Goal: Information Seeking & Learning: Learn about a topic

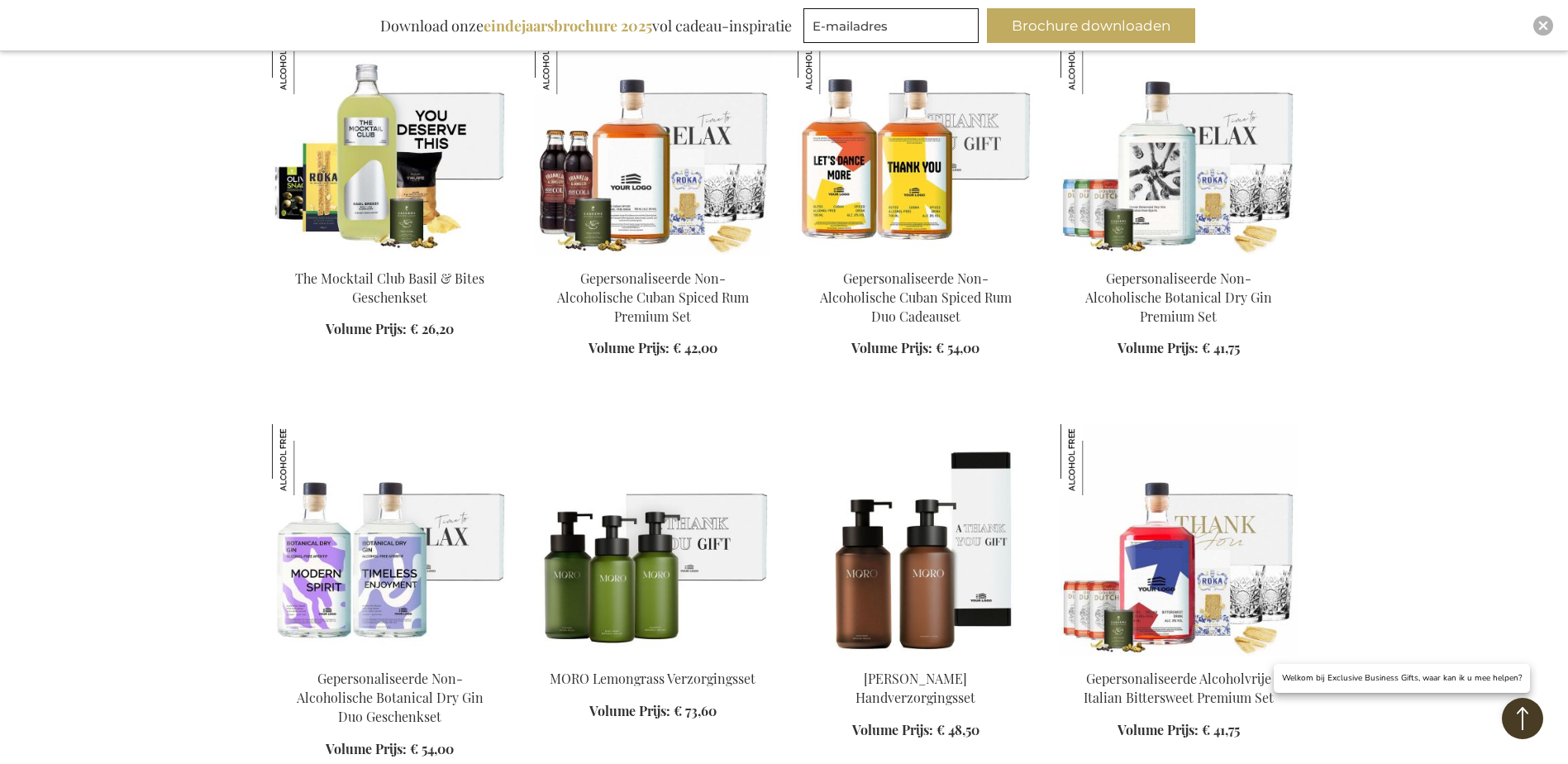
scroll to position [5374, 0]
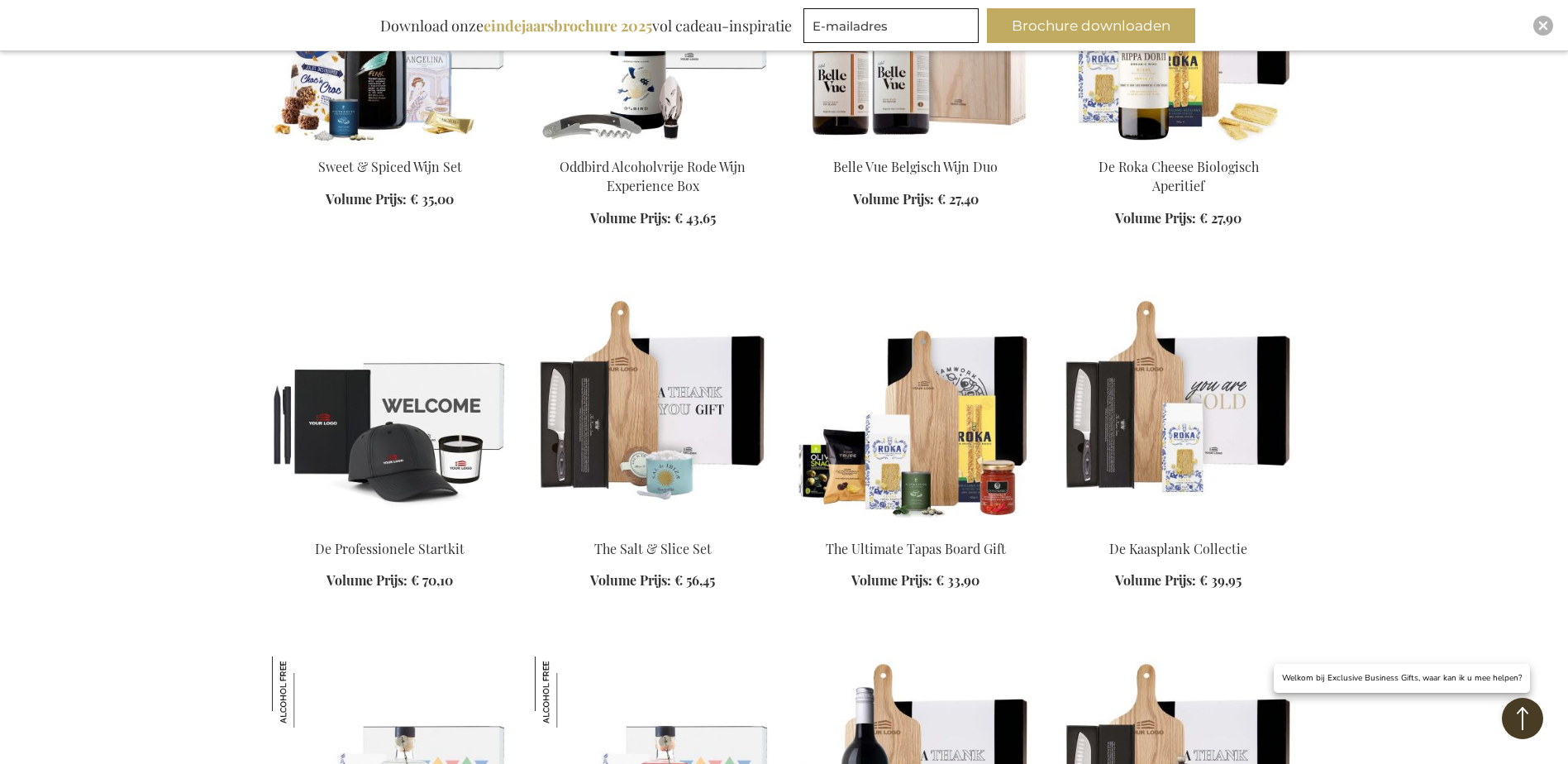
scroll to position [6697, 0]
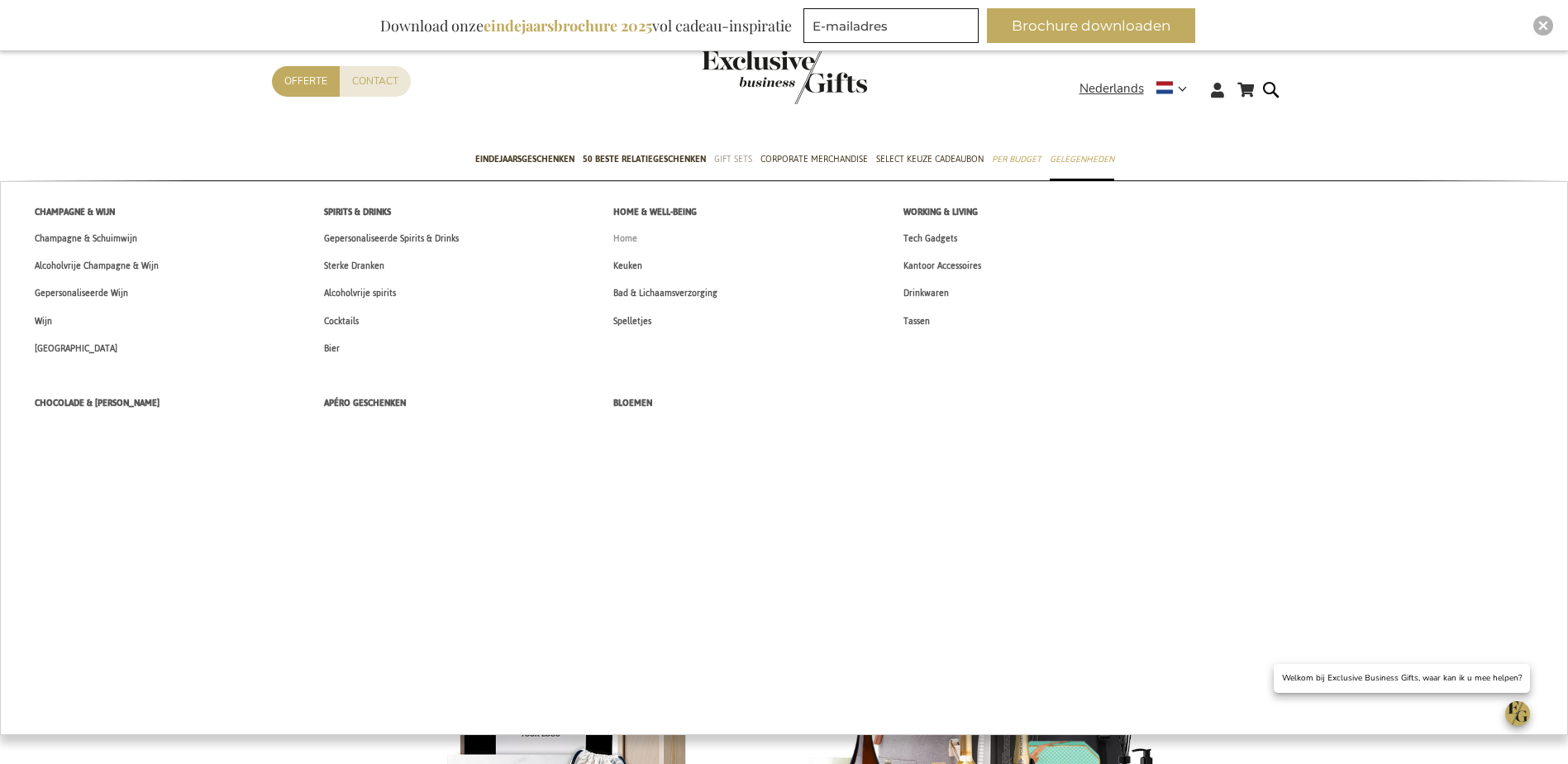
click at [632, 236] on span "Home" at bounding box center [625, 238] width 24 height 17
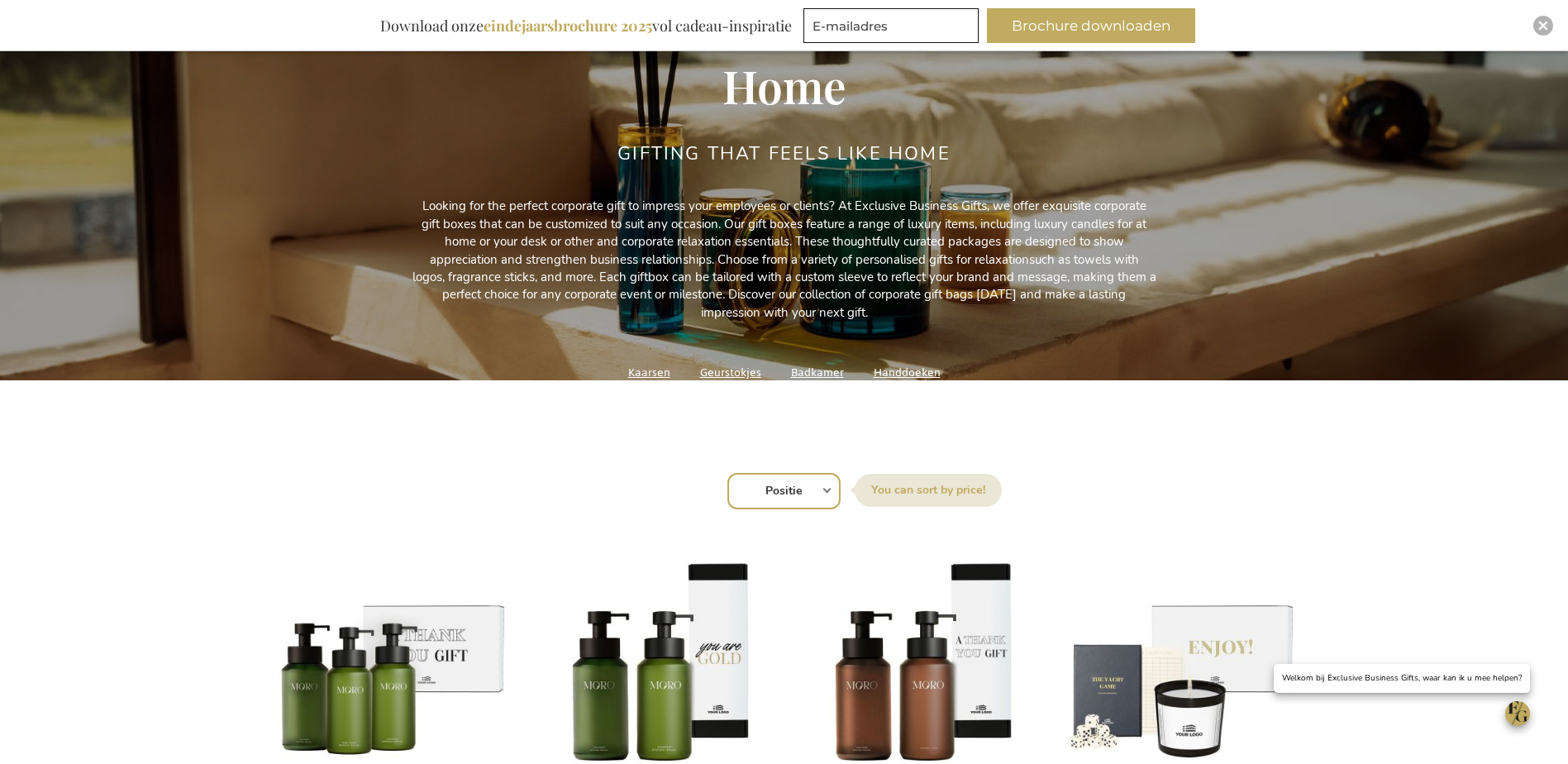
scroll to position [248, 0]
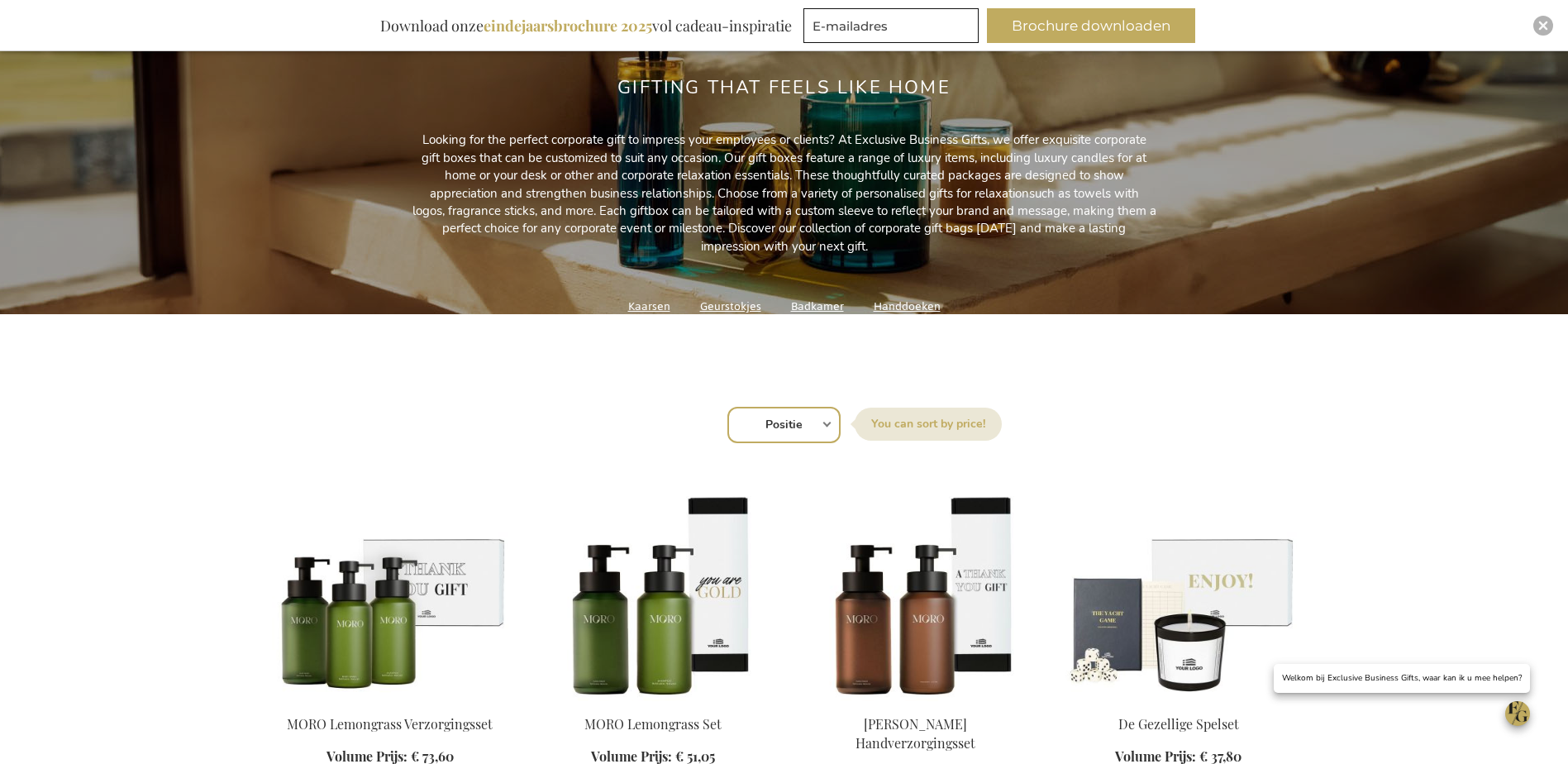
click at [828, 426] on select "Positie Best Sellers Meest bekeken Nieuw Biggest Saving Price: low to high Pric…" at bounding box center [783, 425] width 113 height 37
click at [1013, 421] on div "Sorteer op Positie Best Sellers Meest bekeken Nieuw Biggest Saving Price: low t…" at bounding box center [783, 423] width 1008 height 40
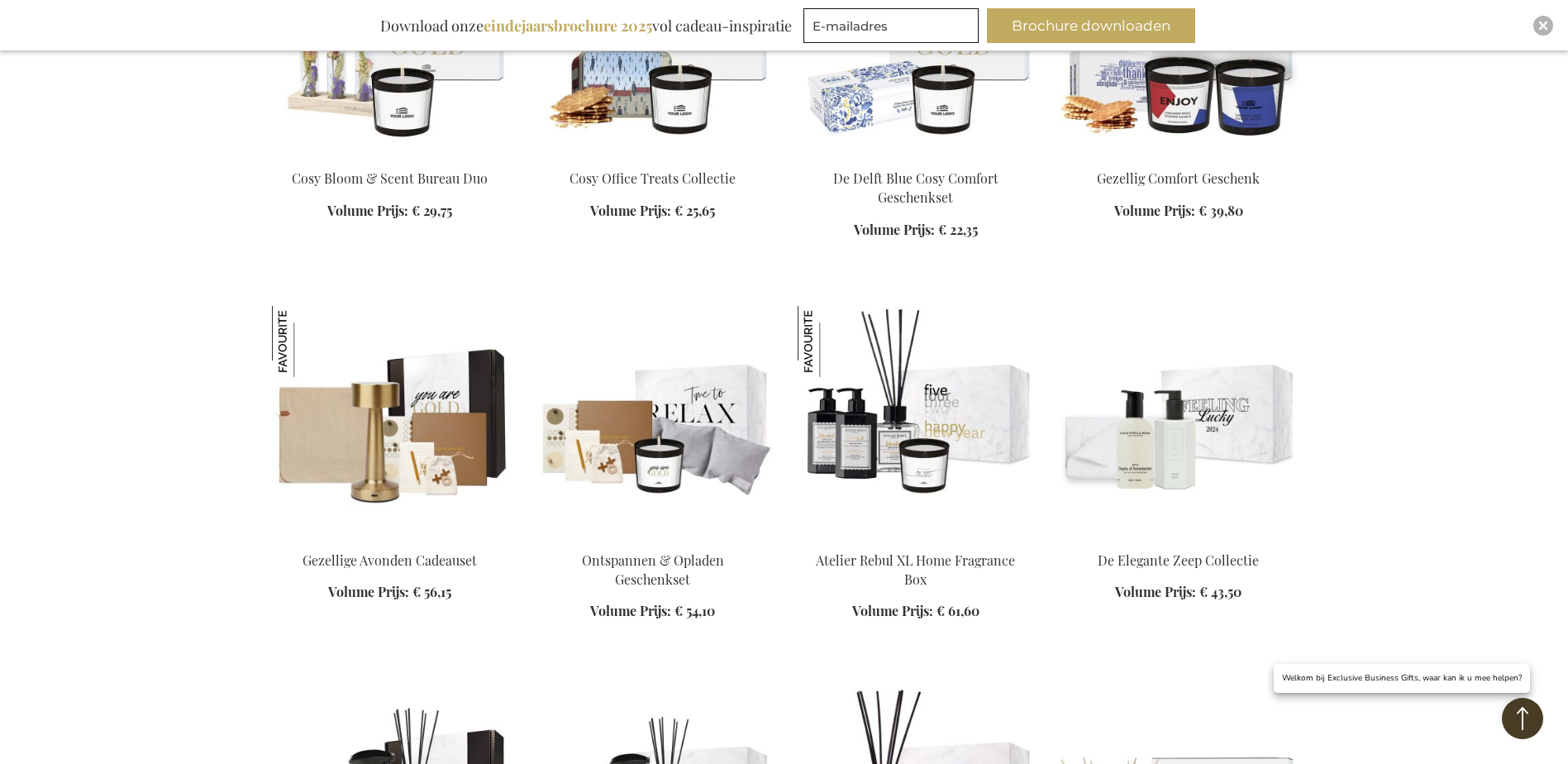
scroll to position [1570, 0]
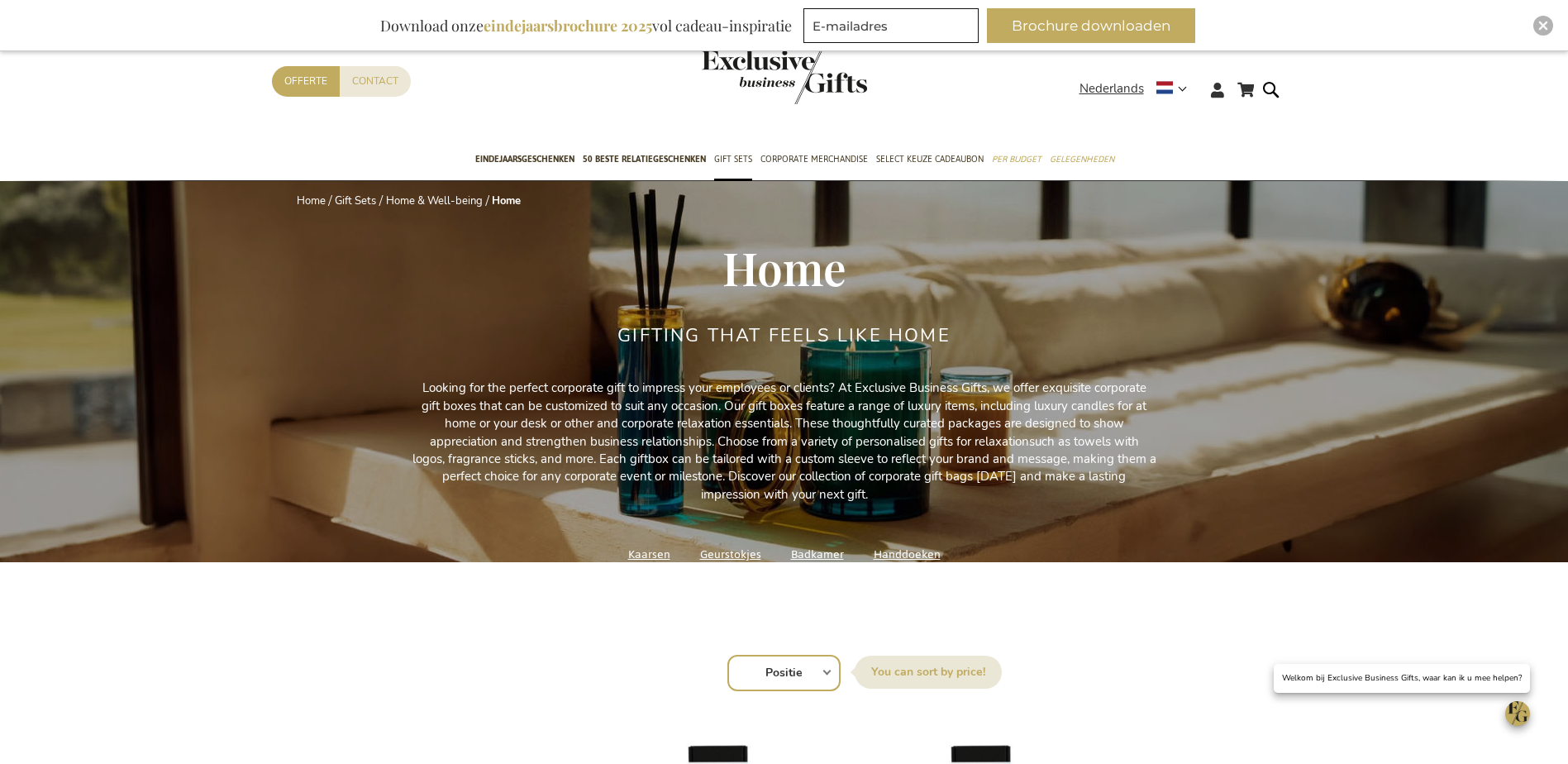
click at [967, 668] on label "Sorteer op" at bounding box center [928, 672] width 147 height 33
click at [840, 668] on select "Positie Best Sellers Meest bekeken Nieuw Biggest Saving Price: low to high Pric…" at bounding box center [783, 673] width 113 height 37
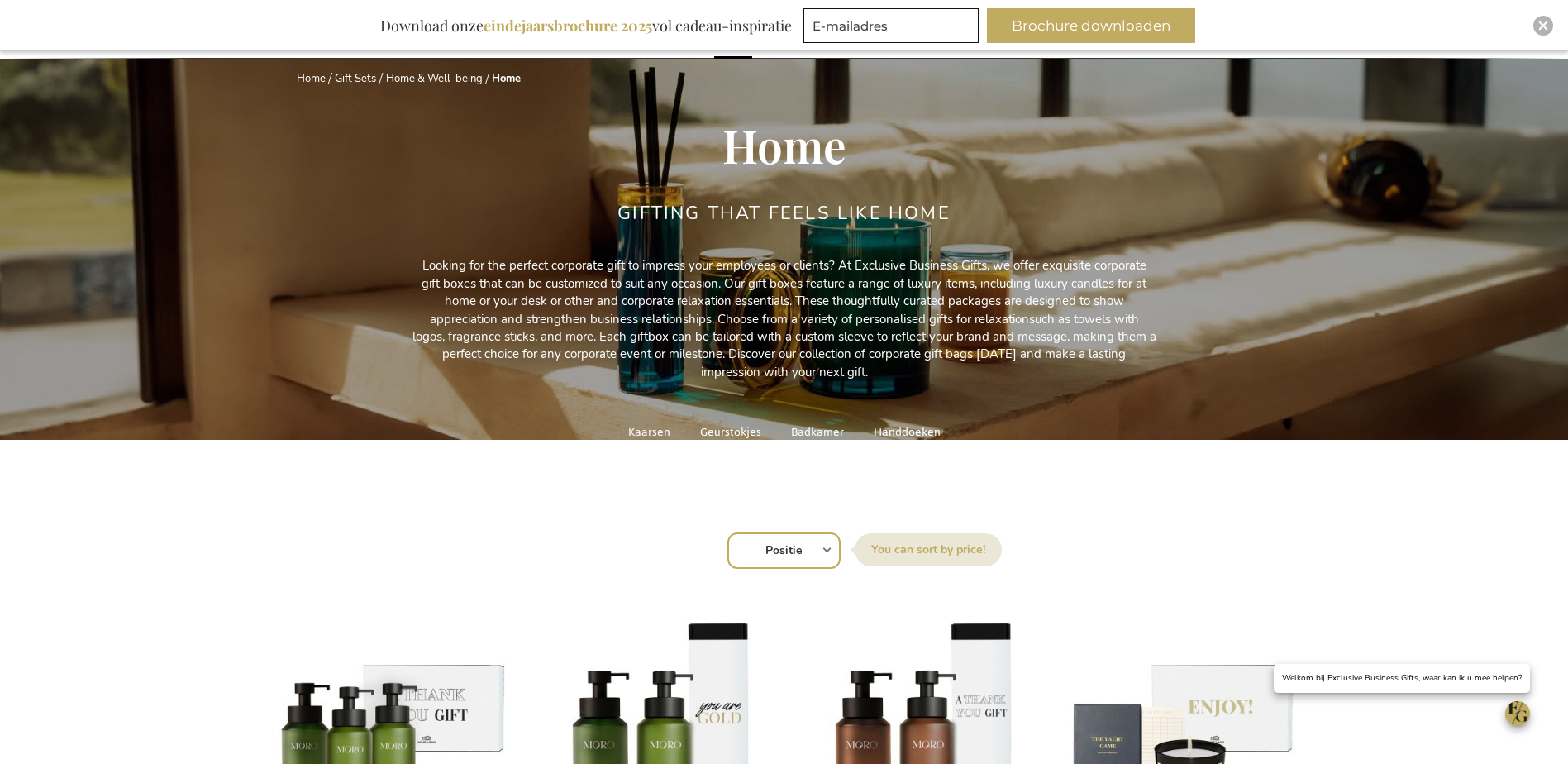
scroll to position [330, 0]
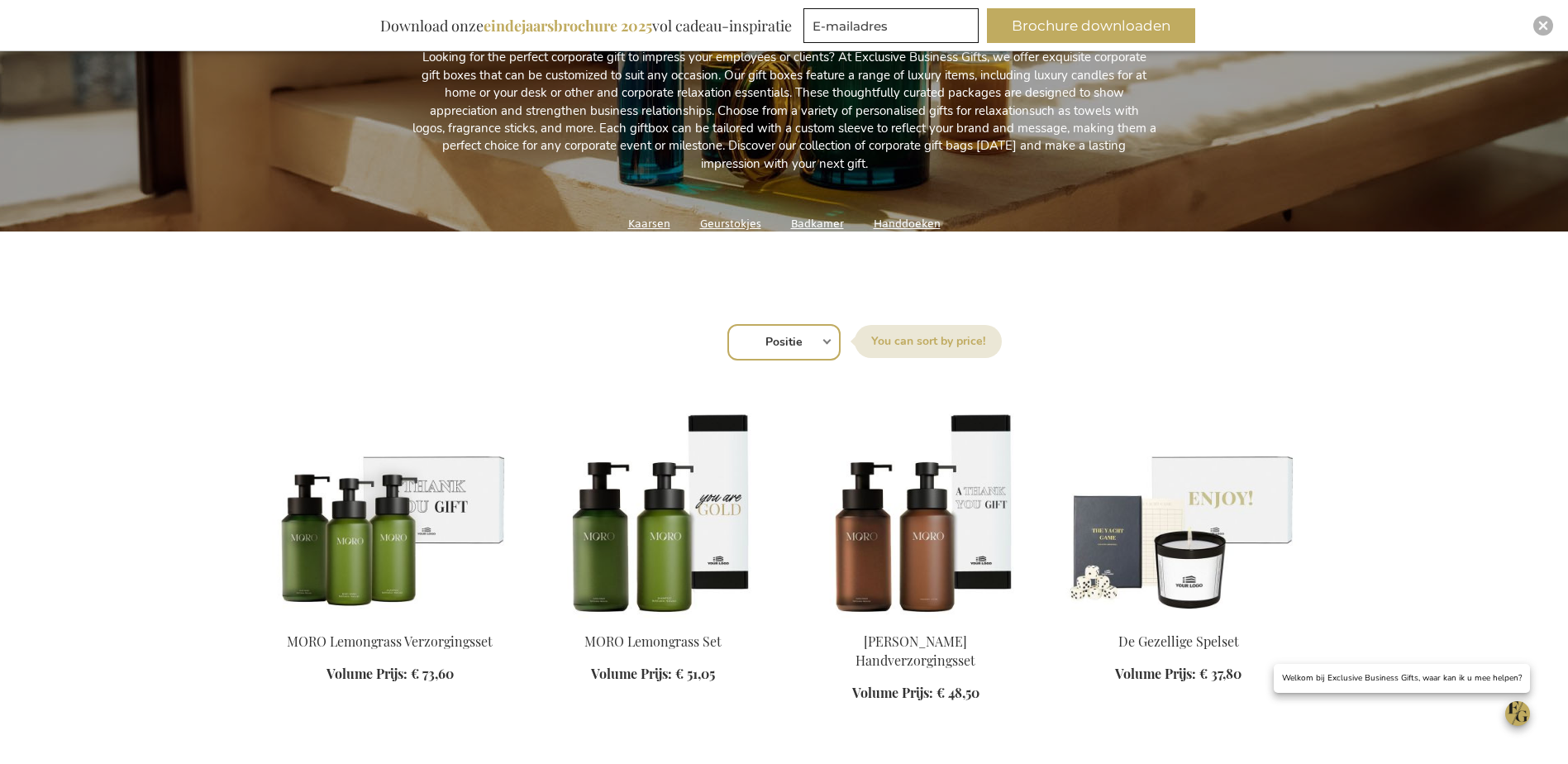
click at [828, 345] on select "Positie Best Sellers Meest bekeken Nieuw Biggest Saving Price: low to high Pric…" at bounding box center [783, 342] width 113 height 37
select select "price_asc"
click at [727, 324] on select "Positie Best Sellers Meest bekeken Nieuw Biggest Saving Price: low to high Pric…" at bounding box center [783, 342] width 113 height 37
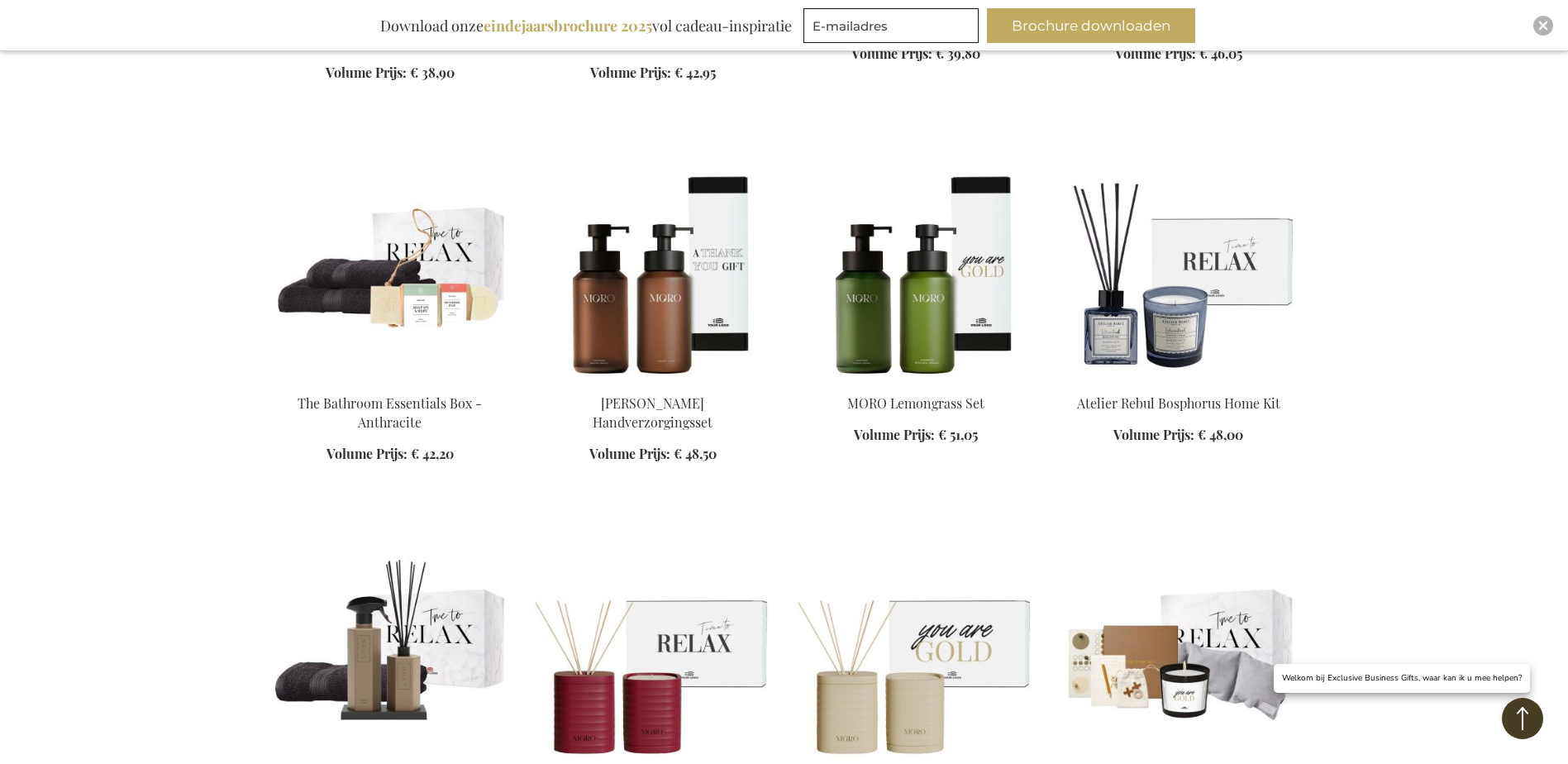
scroll to position [1736, 0]
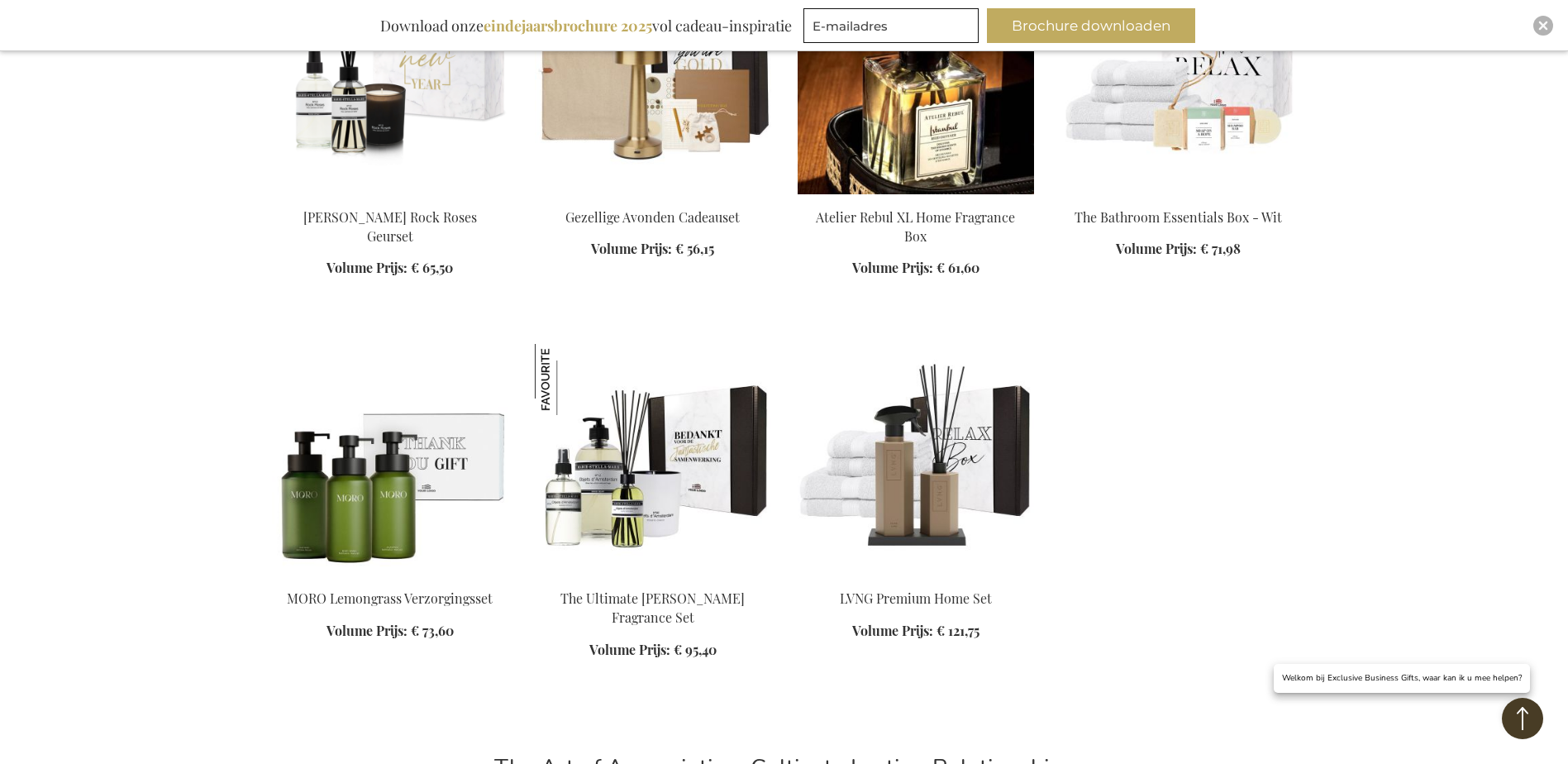
scroll to position [2728, 0]
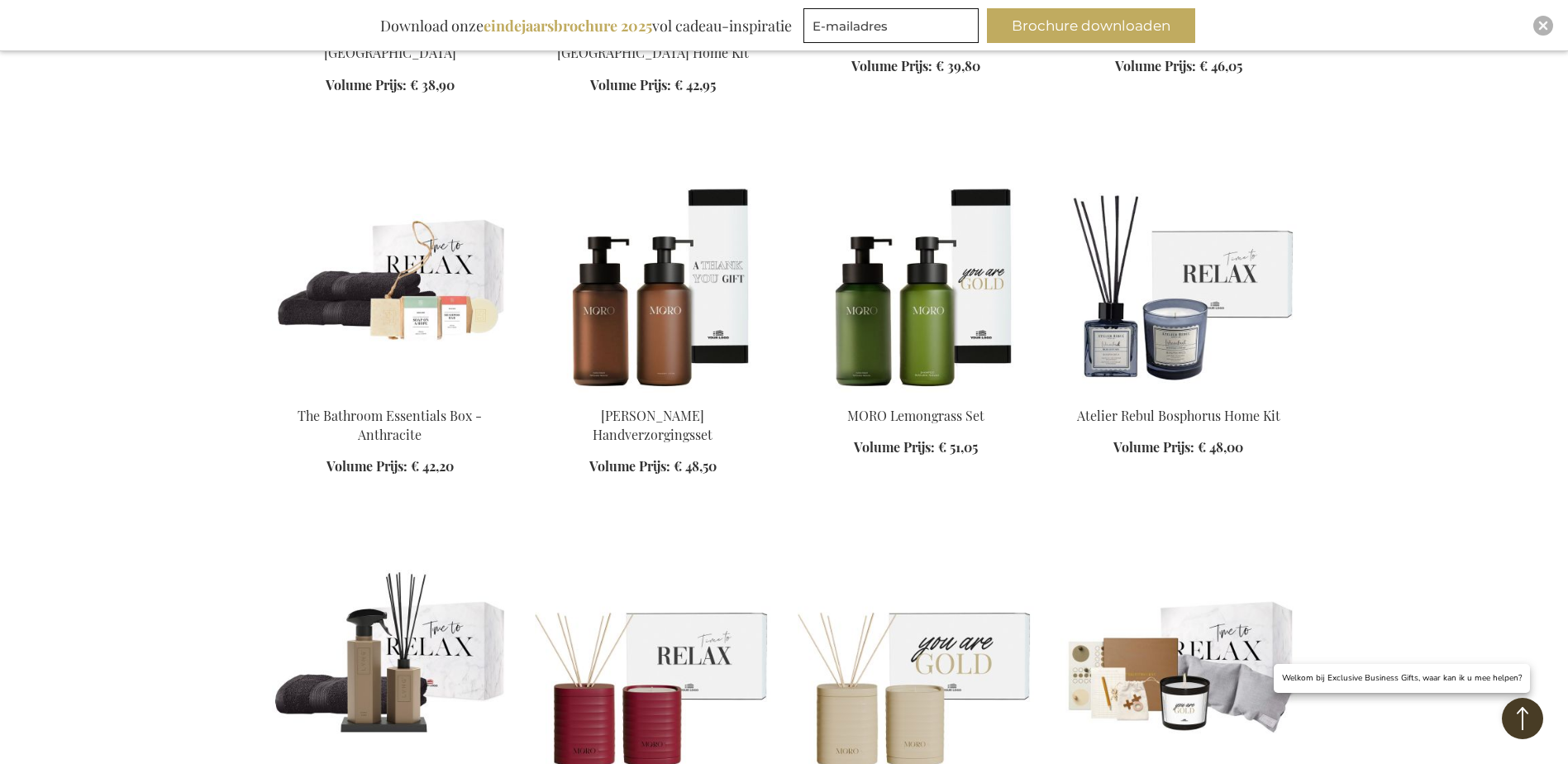
scroll to position [1653, 0]
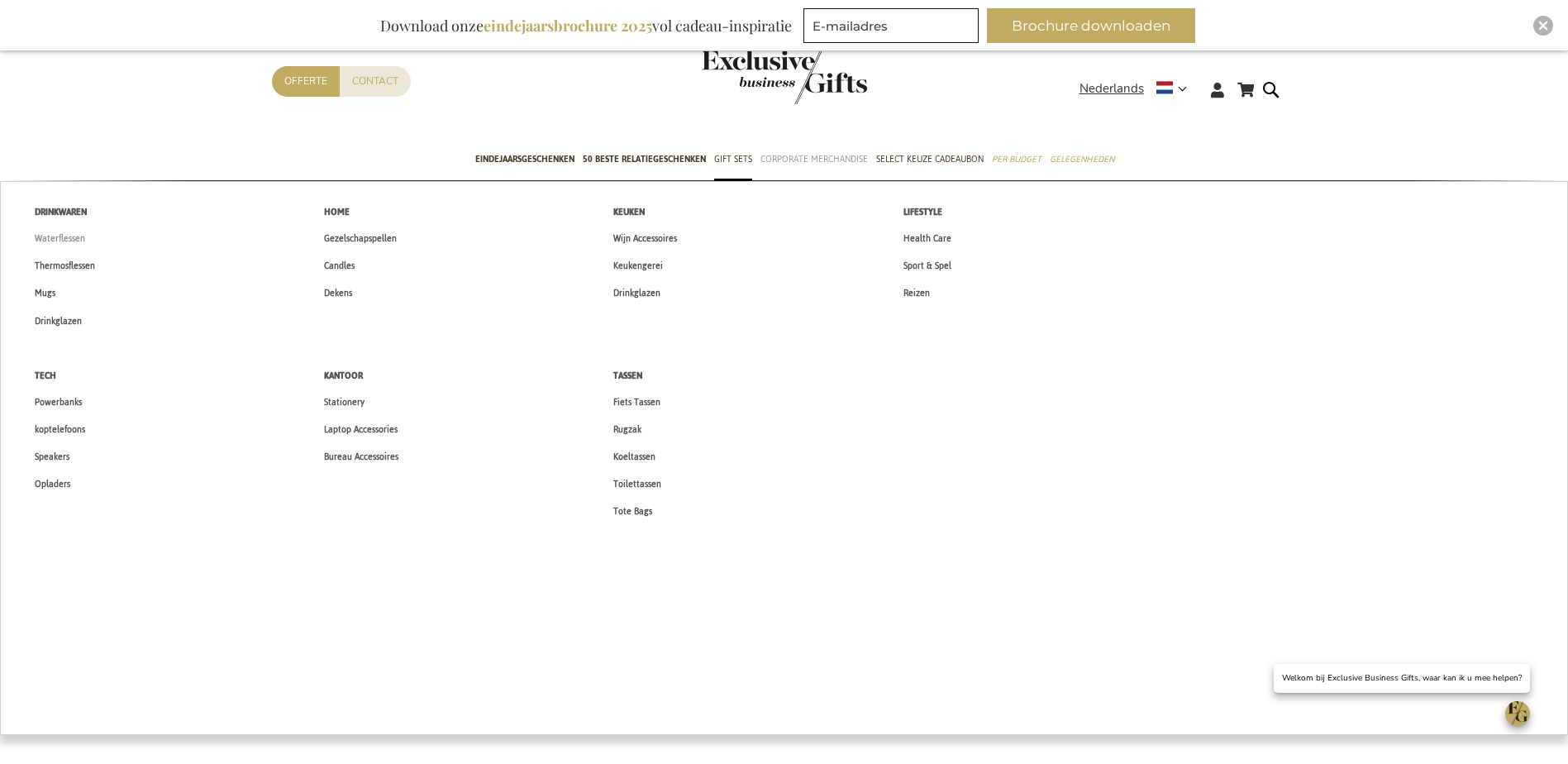
click at [47, 234] on span "Waterflessen" at bounding box center [60, 238] width 51 height 17
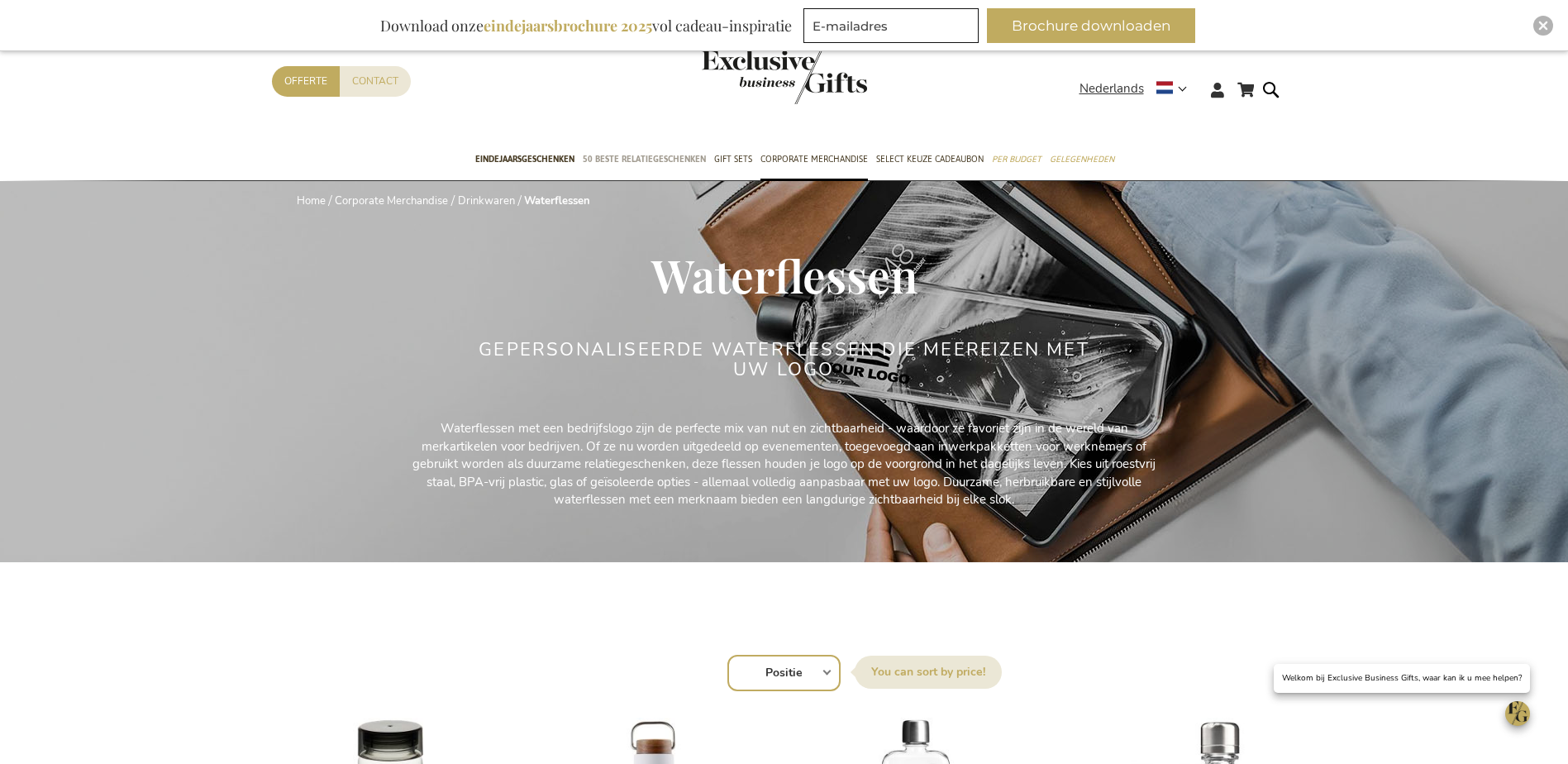
click at [644, 161] on span "50 beste relatiegeschenken" at bounding box center [644, 158] width 123 height 17
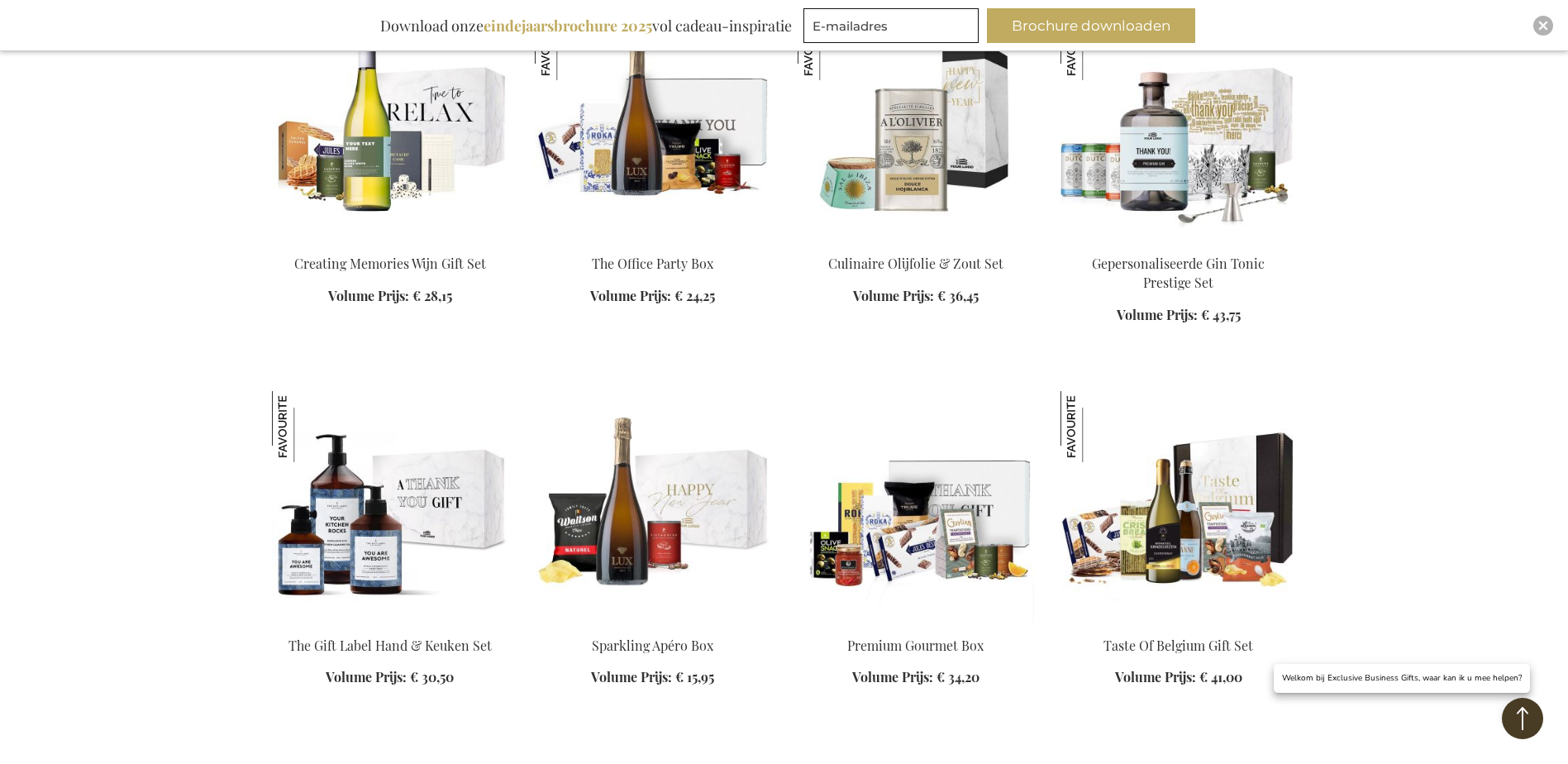
scroll to position [1488, 0]
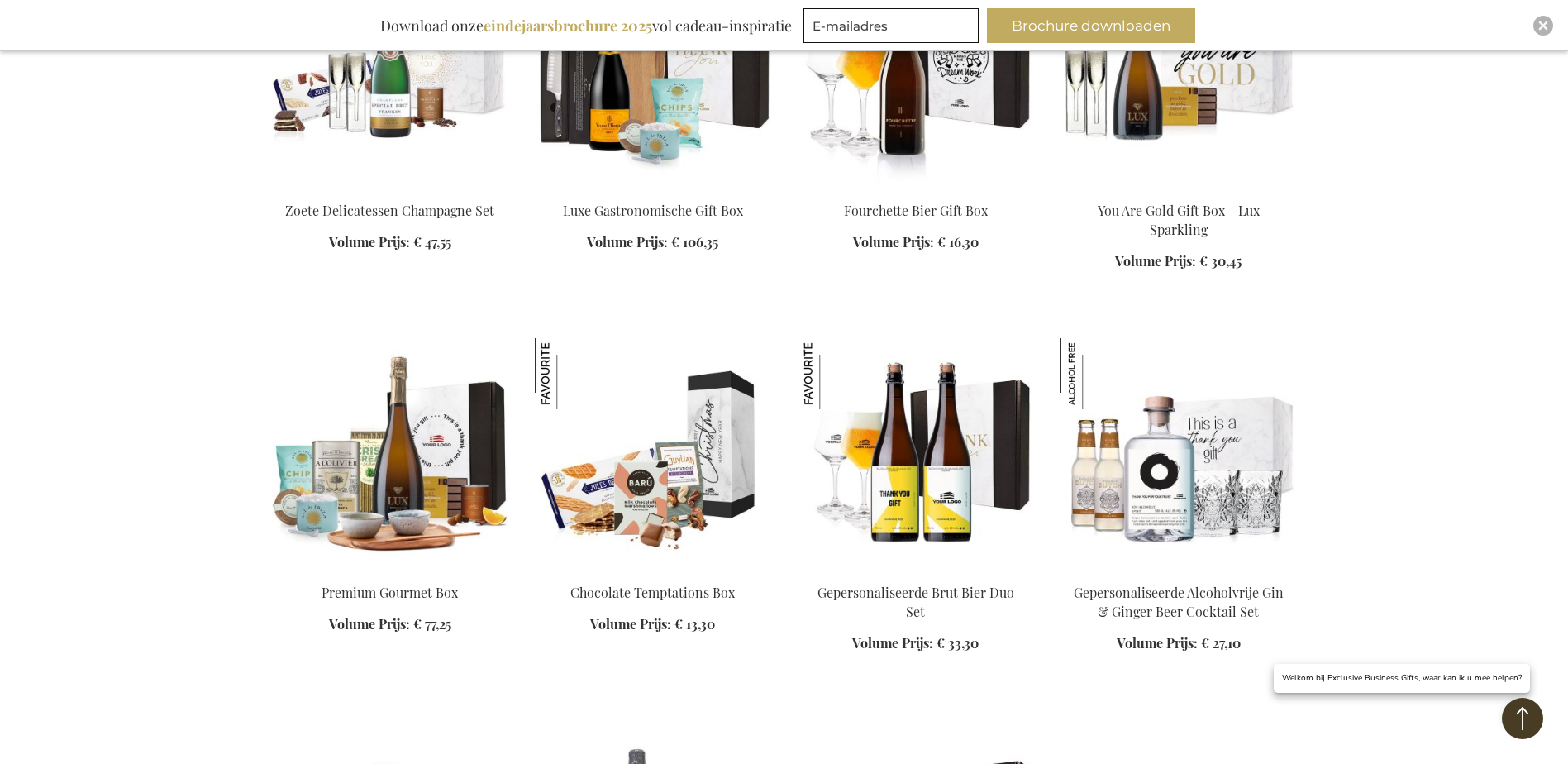
scroll to position [2315, 0]
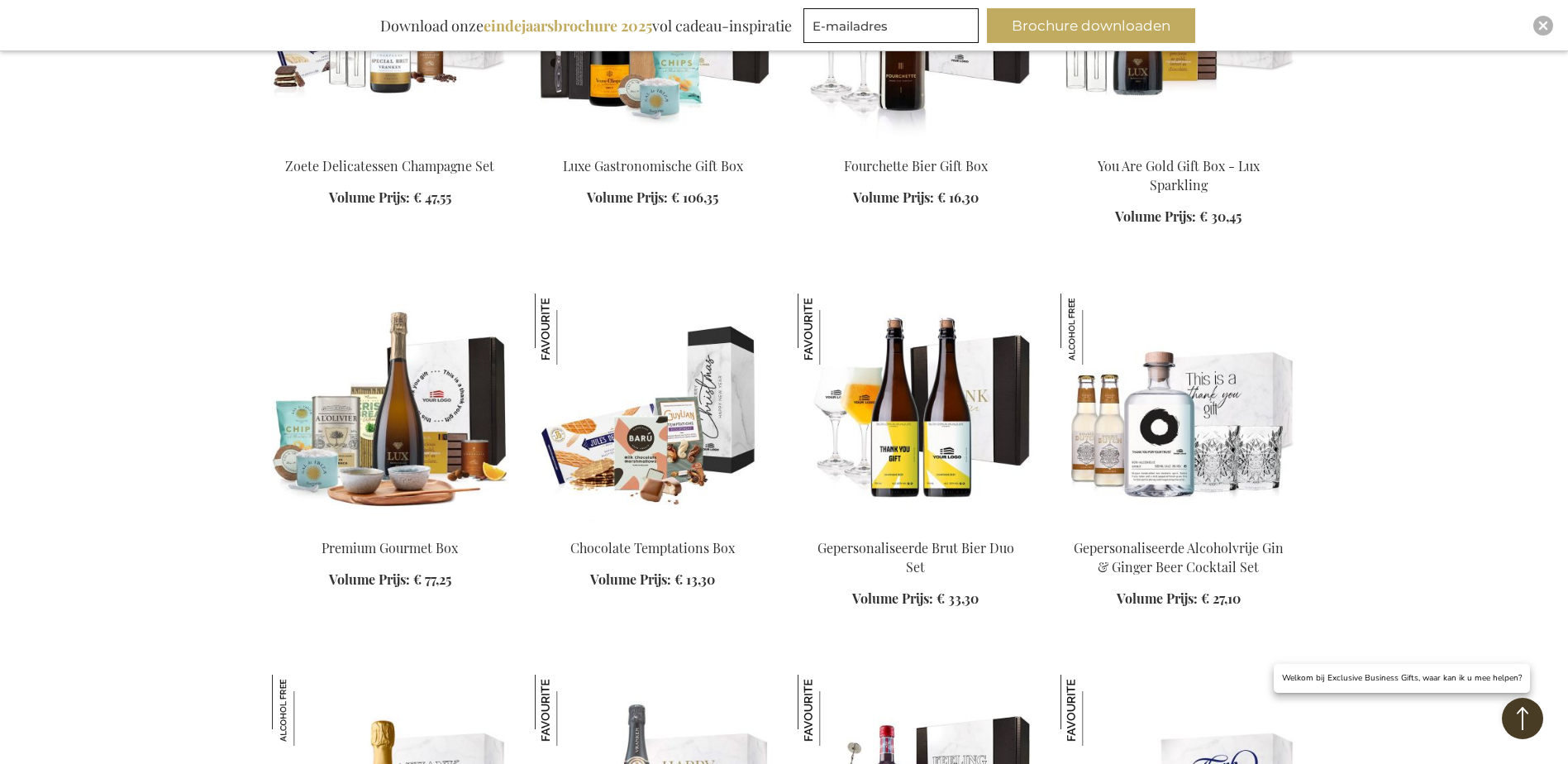
click at [413, 487] on img at bounding box center [389, 409] width 236 height 231
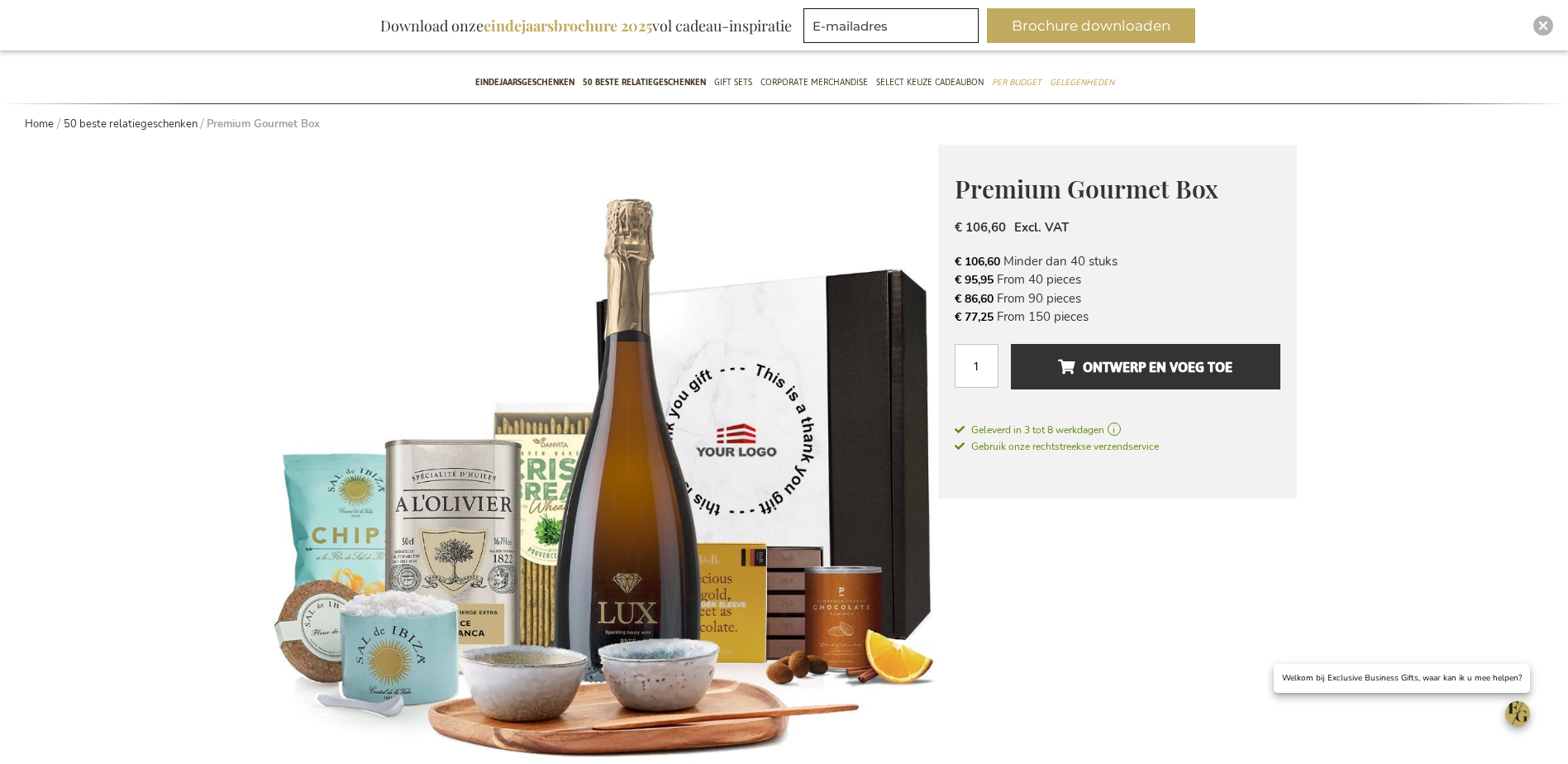
scroll to position [166, 0]
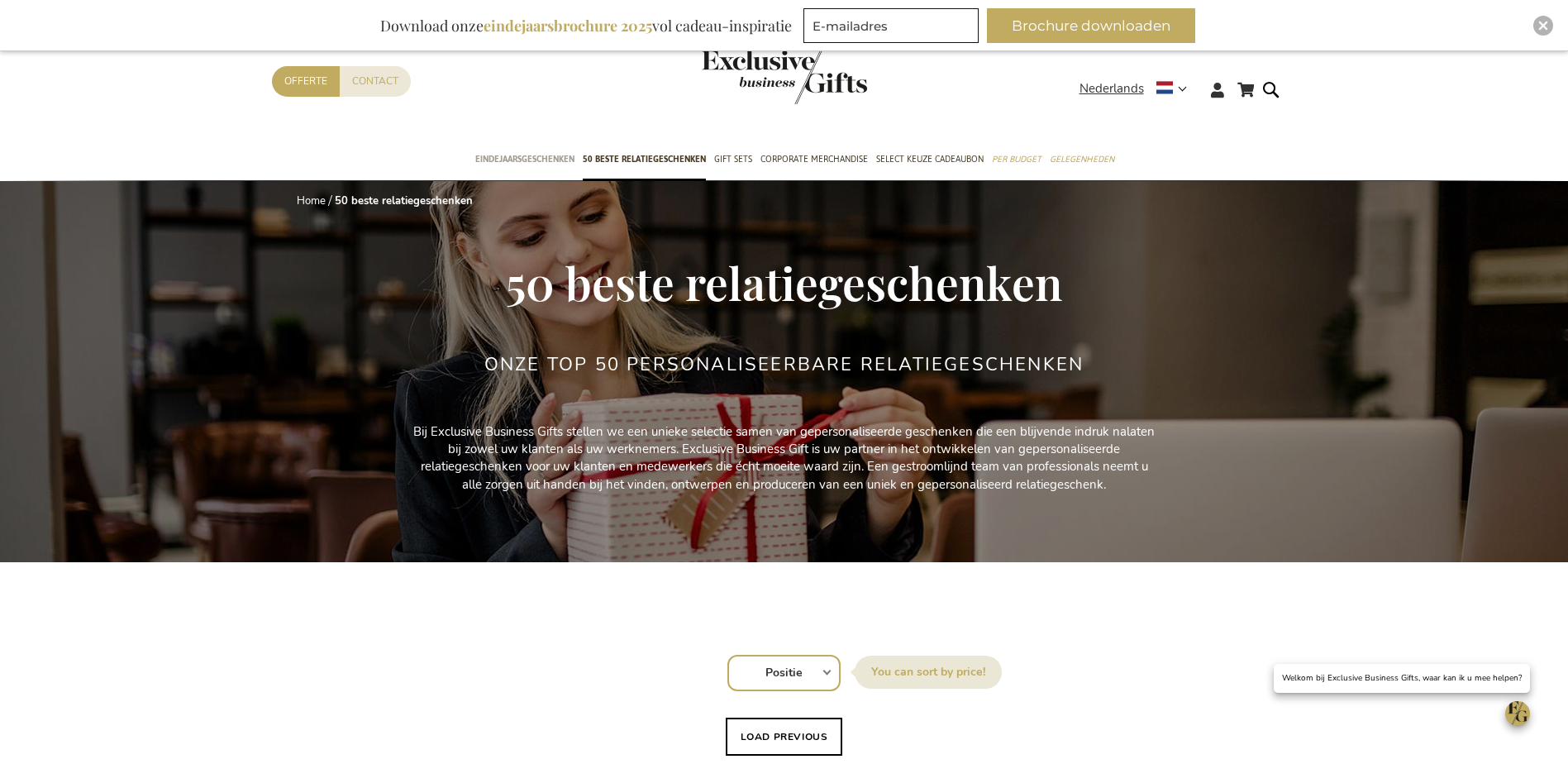
click at [545, 153] on span "Eindejaarsgeschenken" at bounding box center [525, 158] width 99 height 17
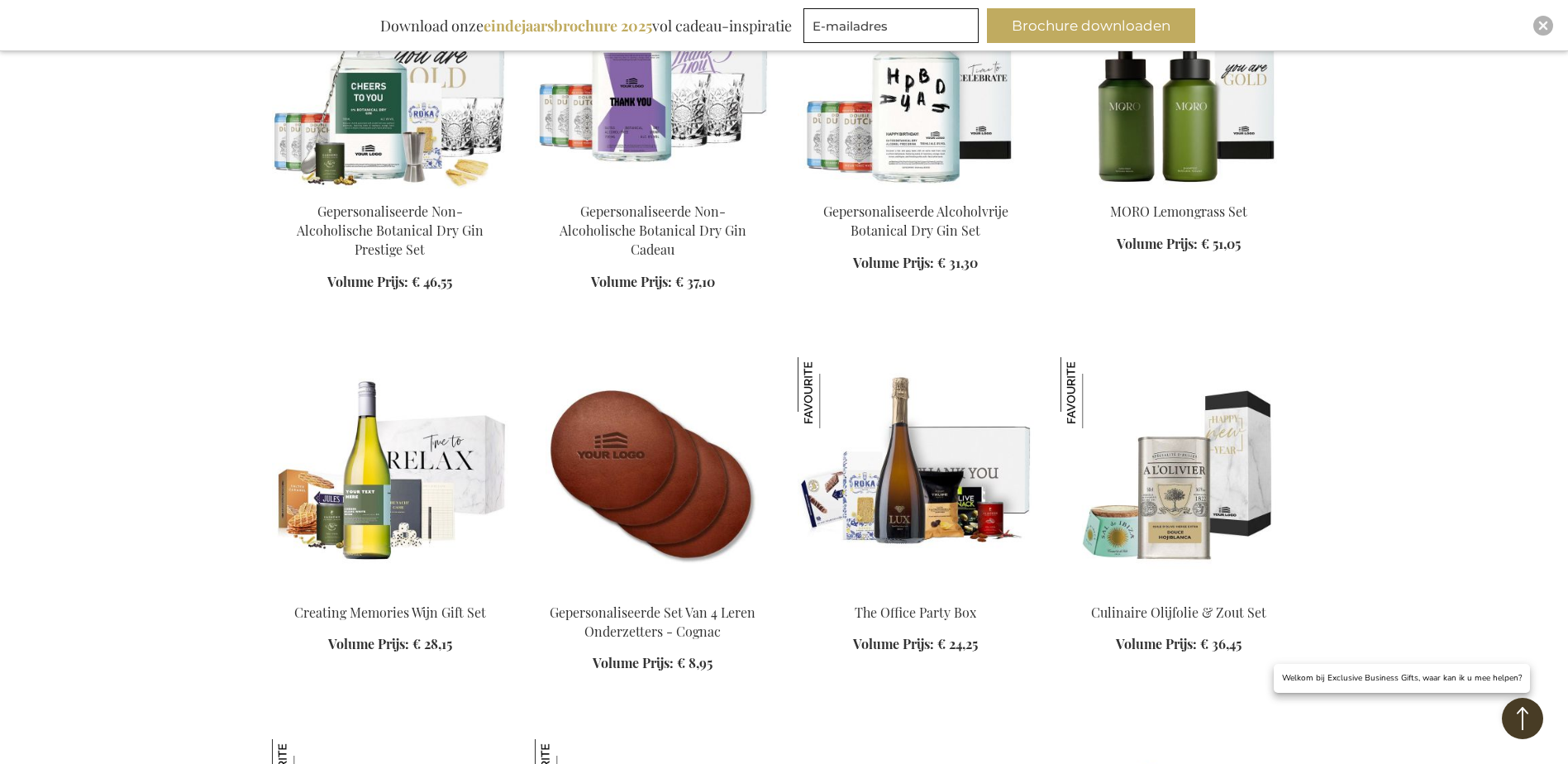
scroll to position [2066, 0]
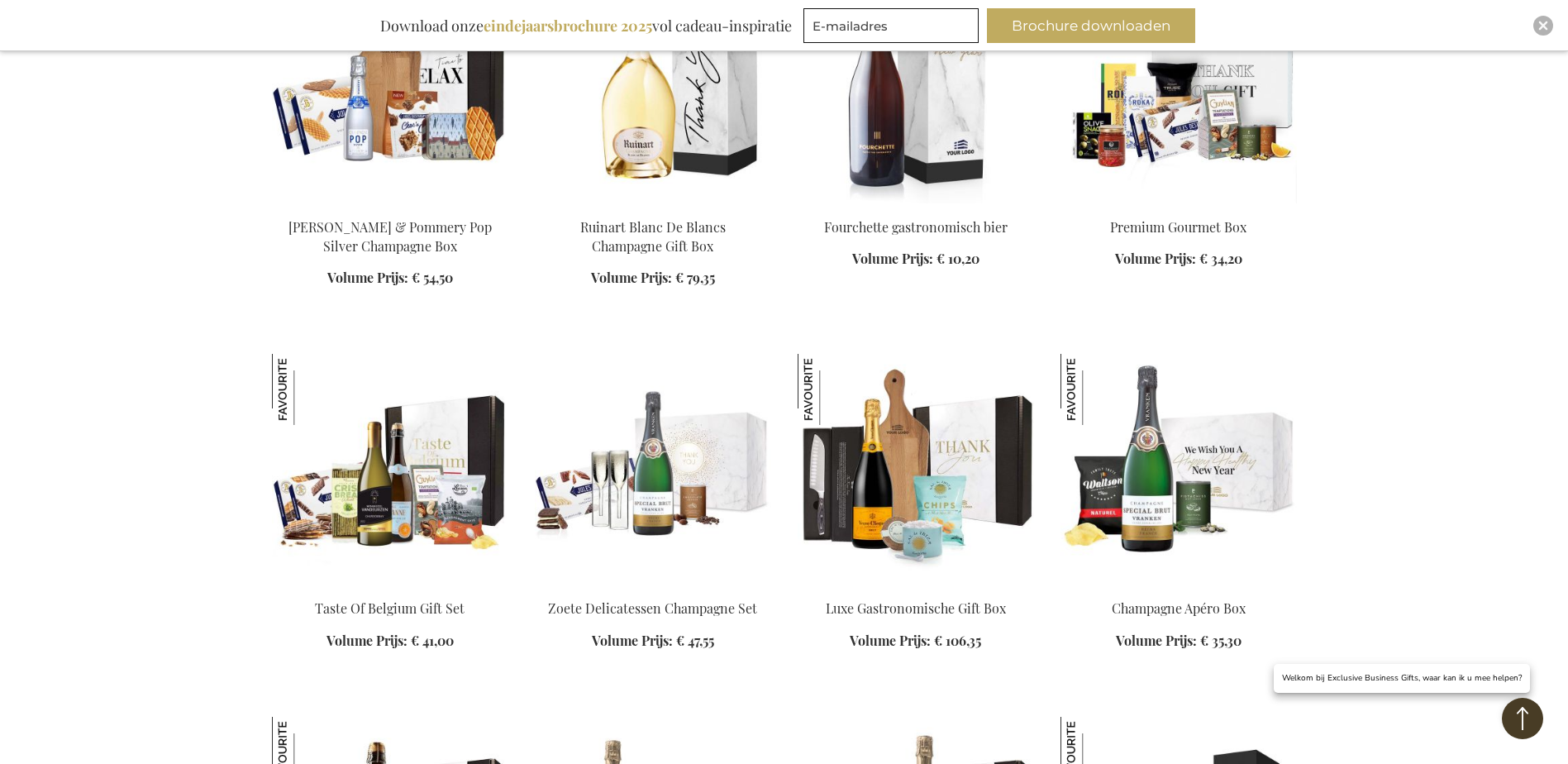
scroll to position [3224, 0]
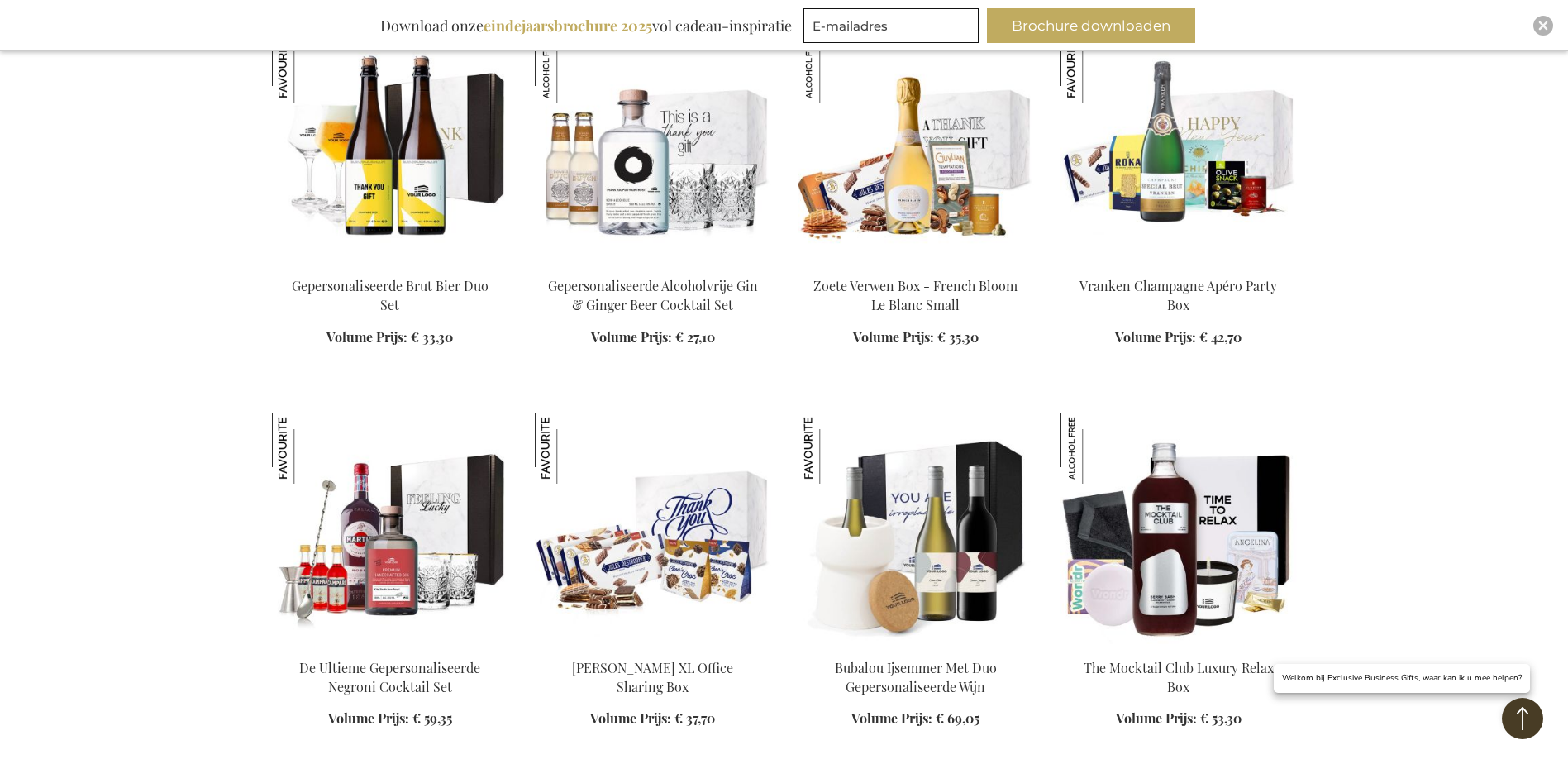
scroll to position [4464, 0]
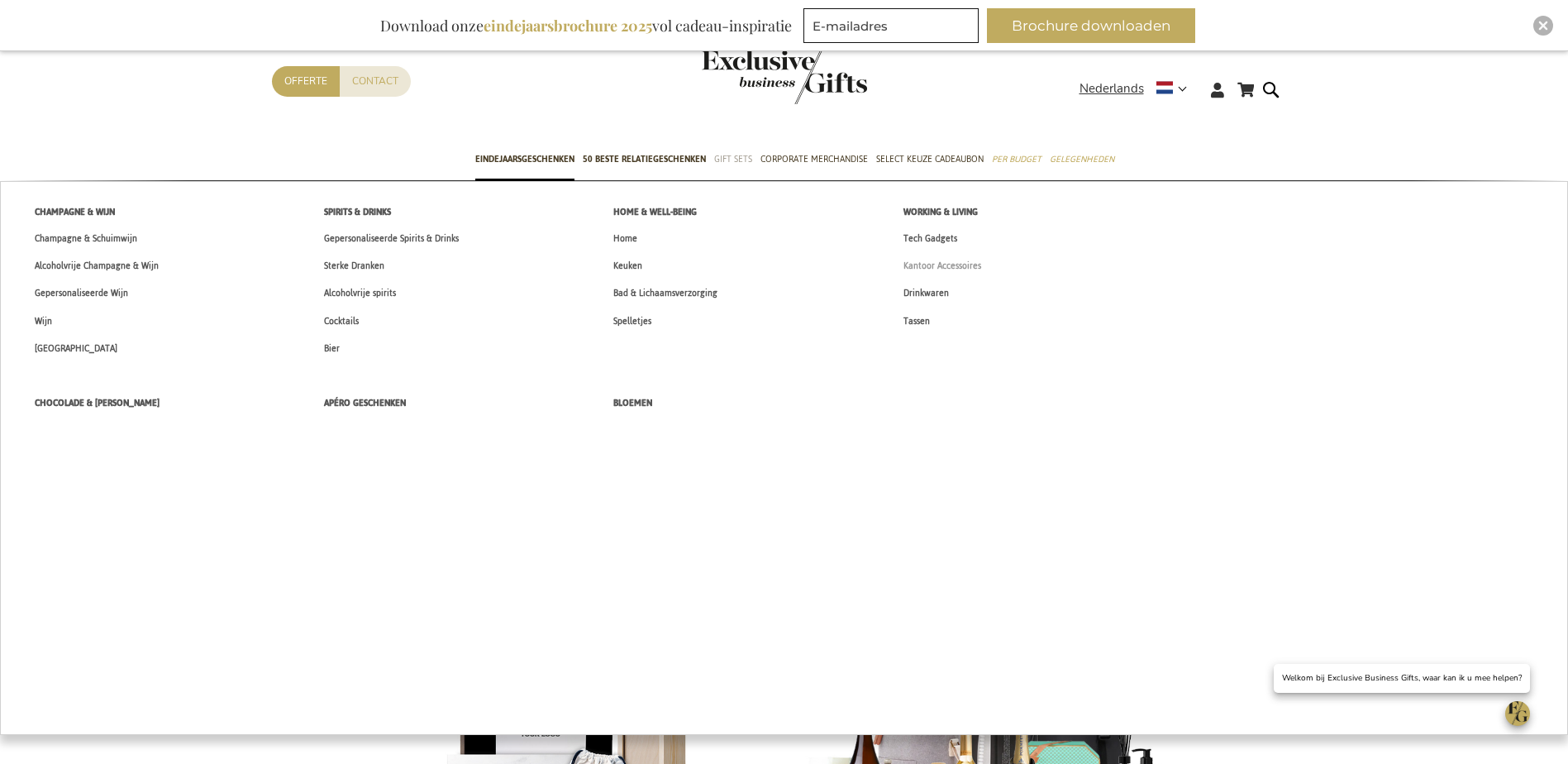
click at [940, 267] on span "Kantoor Accessoires" at bounding box center [942, 265] width 77 height 17
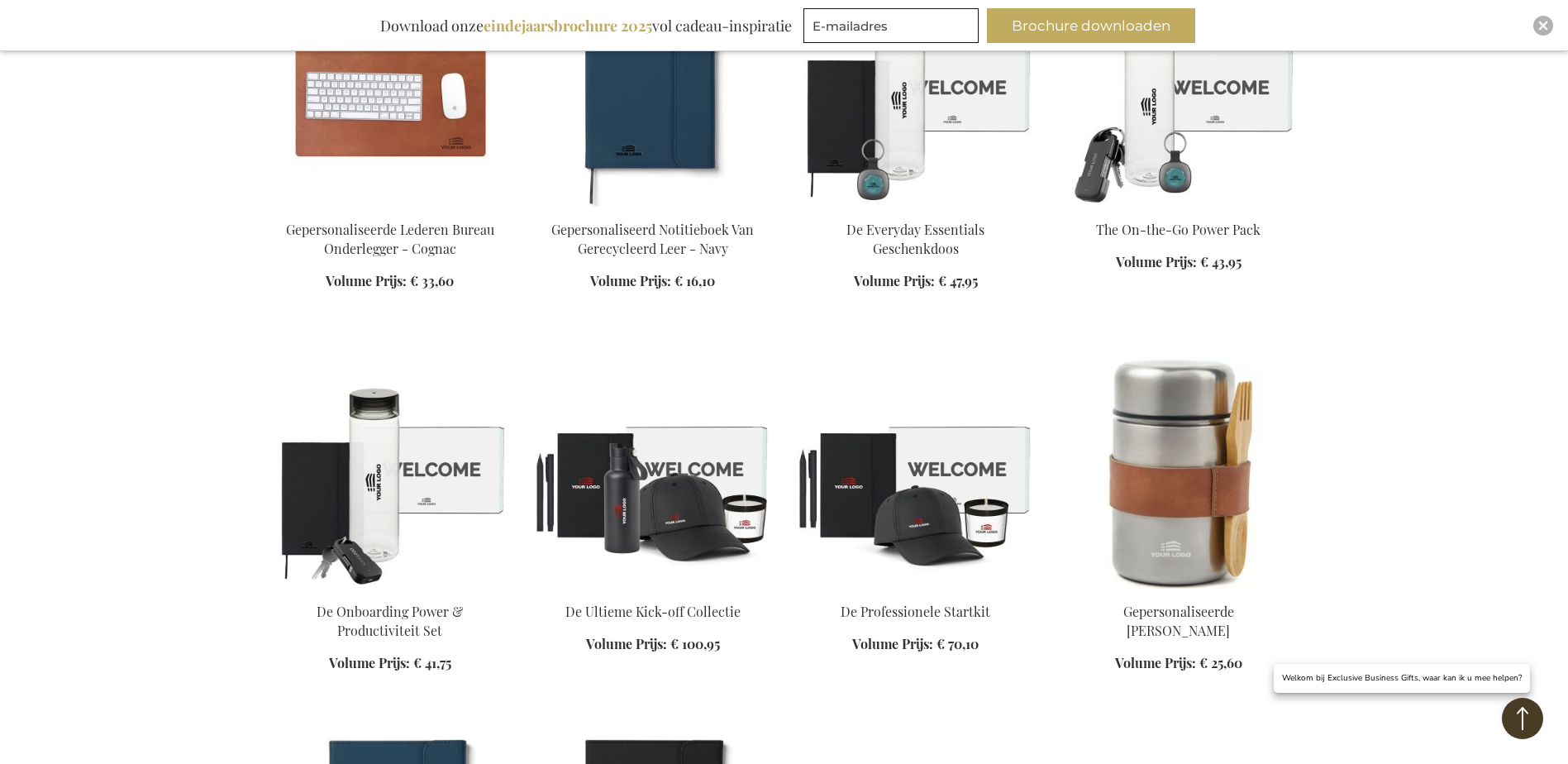
scroll to position [744, 0]
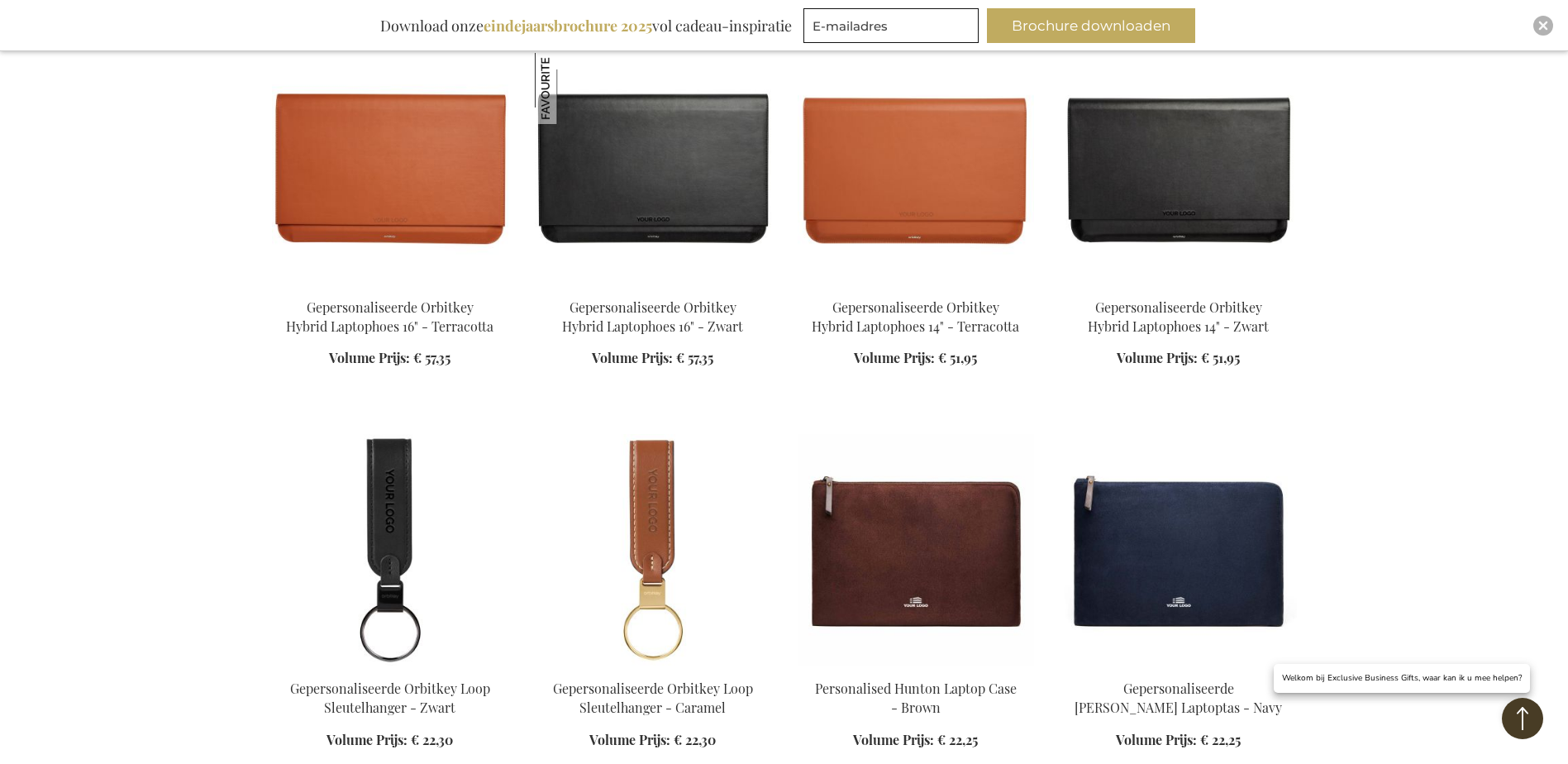
scroll to position [2645, 0]
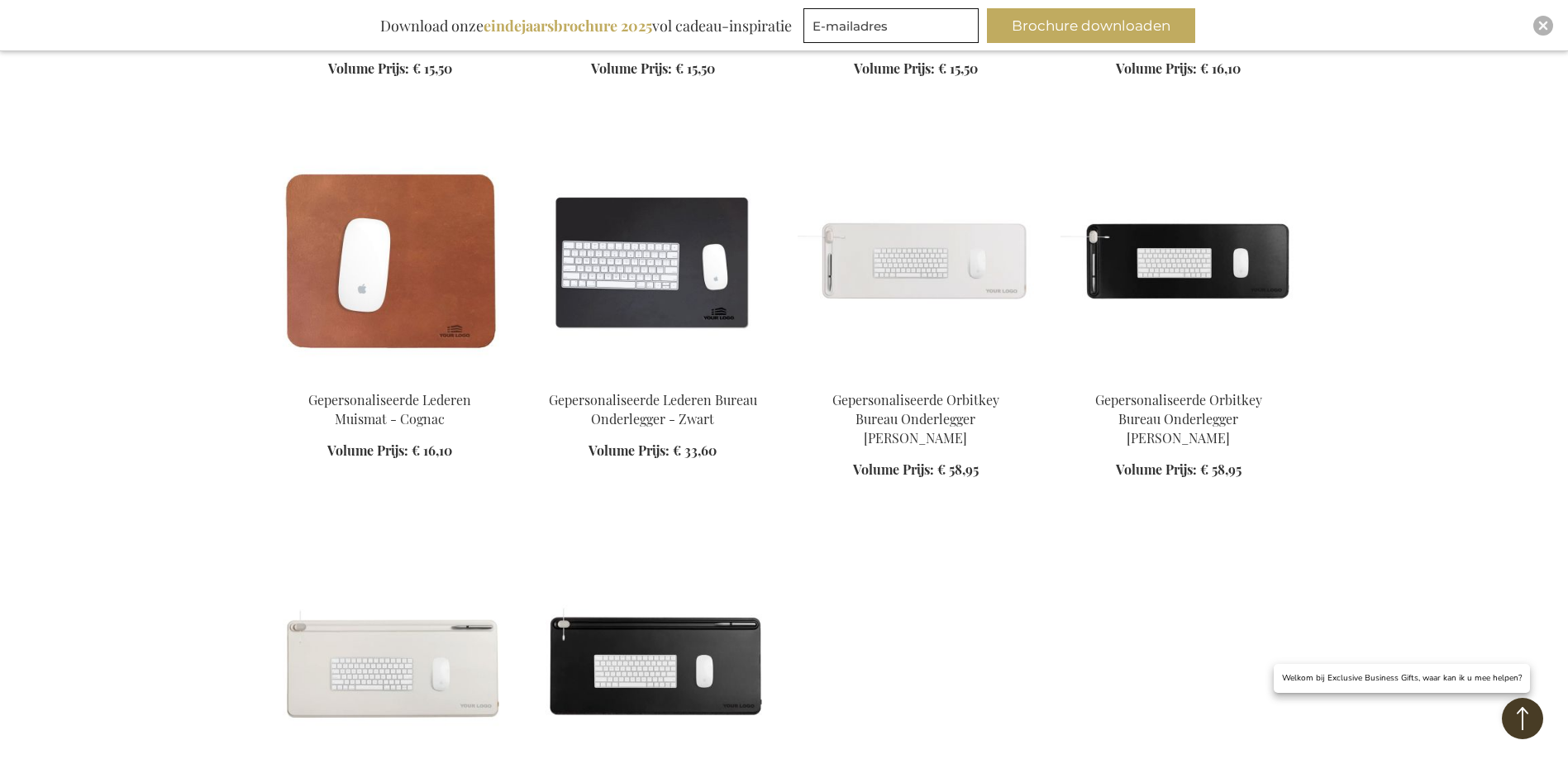
scroll to position [5042, 0]
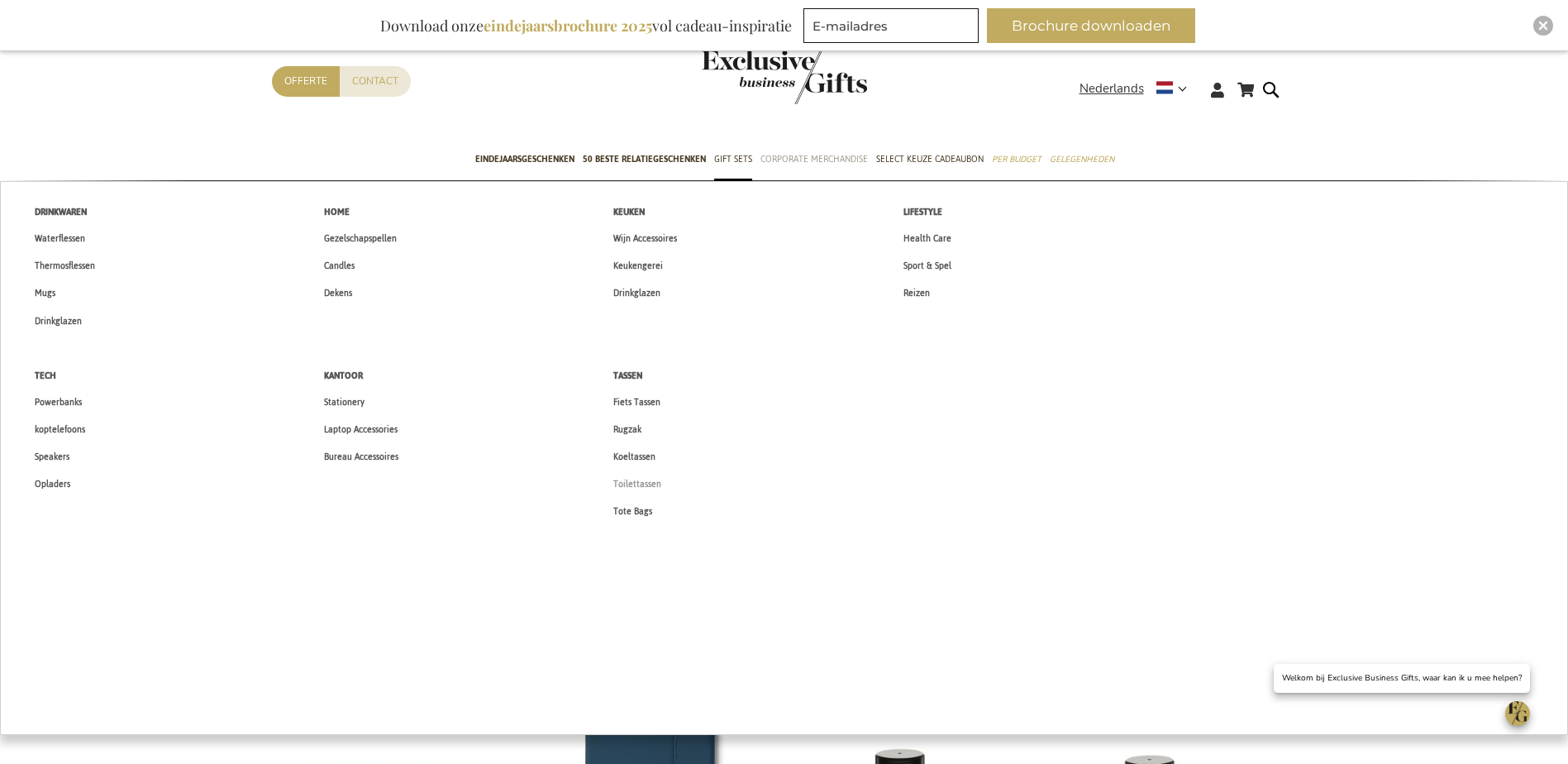
click at [637, 482] on span "Toilettassen" at bounding box center [637, 483] width 48 height 17
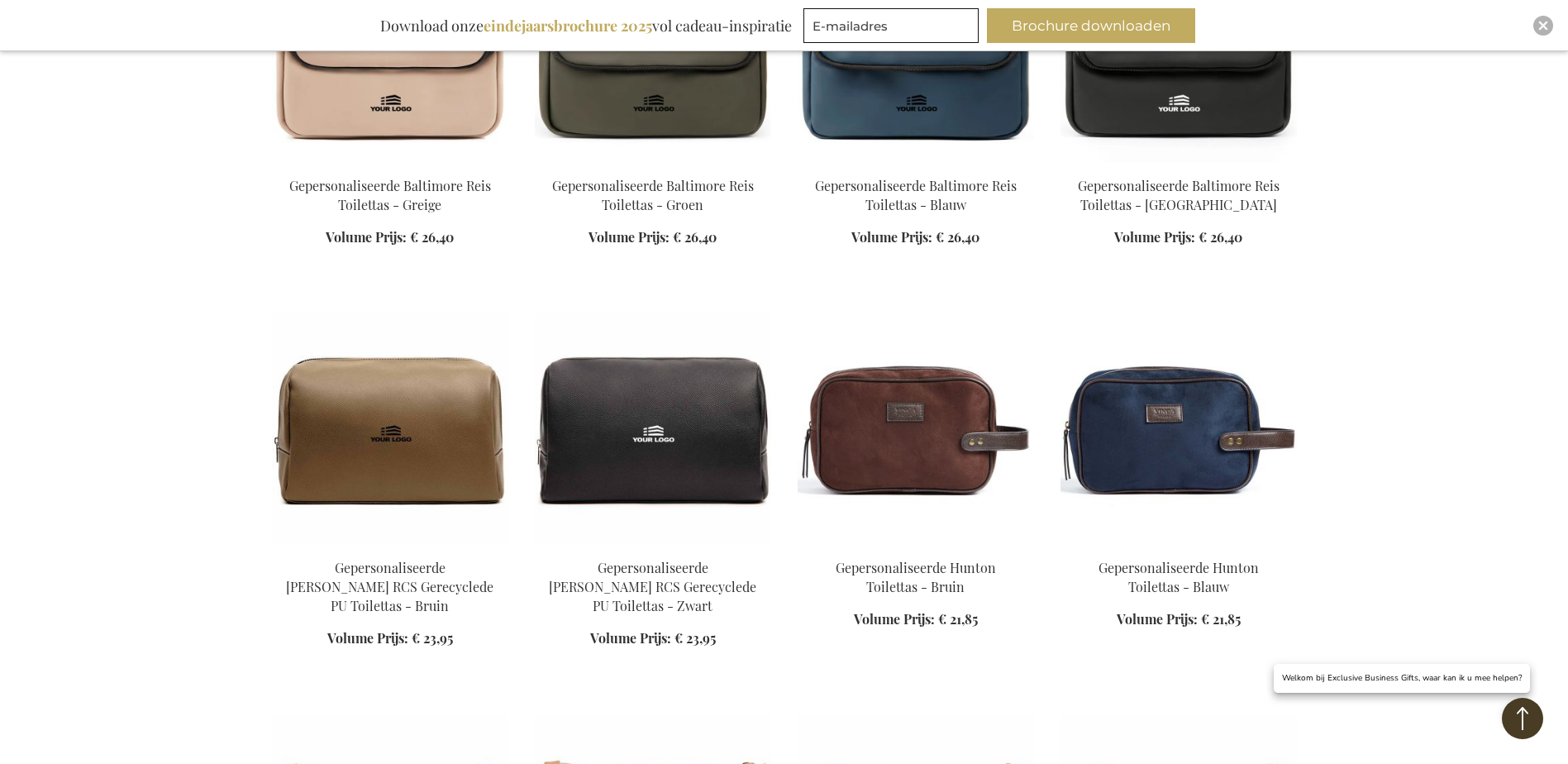
scroll to position [909, 0]
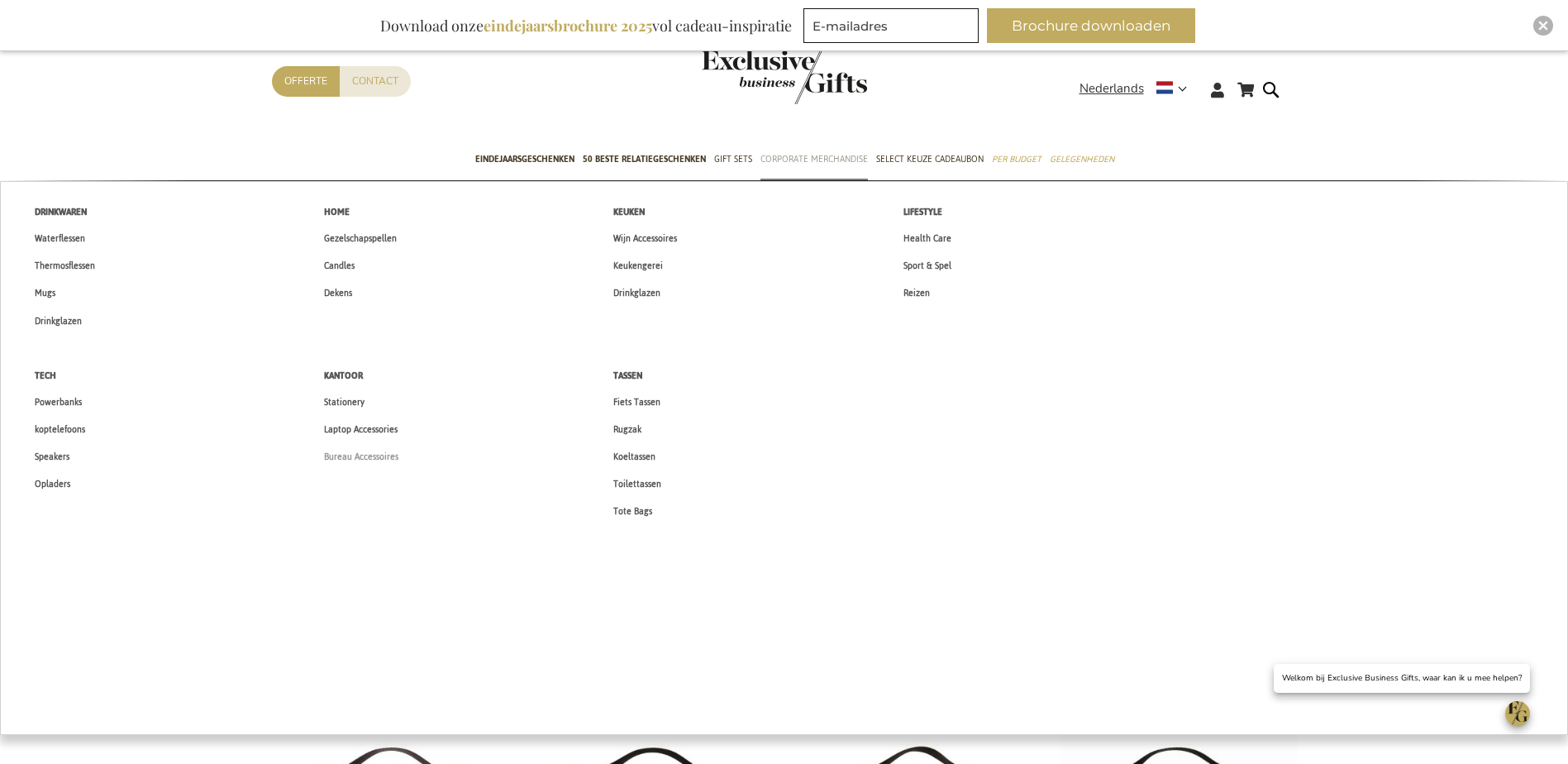
click at [364, 463] on span "Bureau Accessoires" at bounding box center [361, 457] width 75 height 17
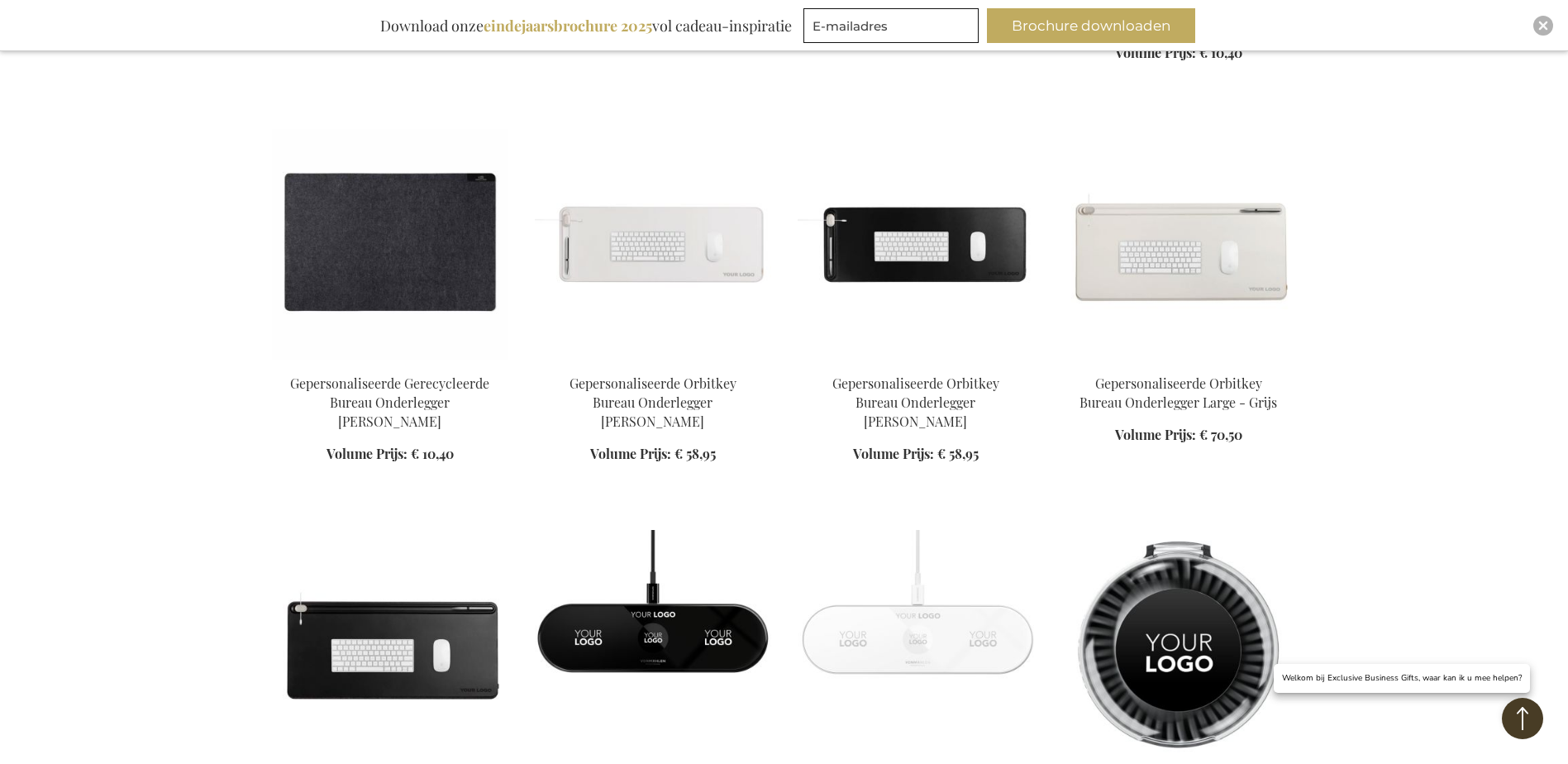
scroll to position [1406, 0]
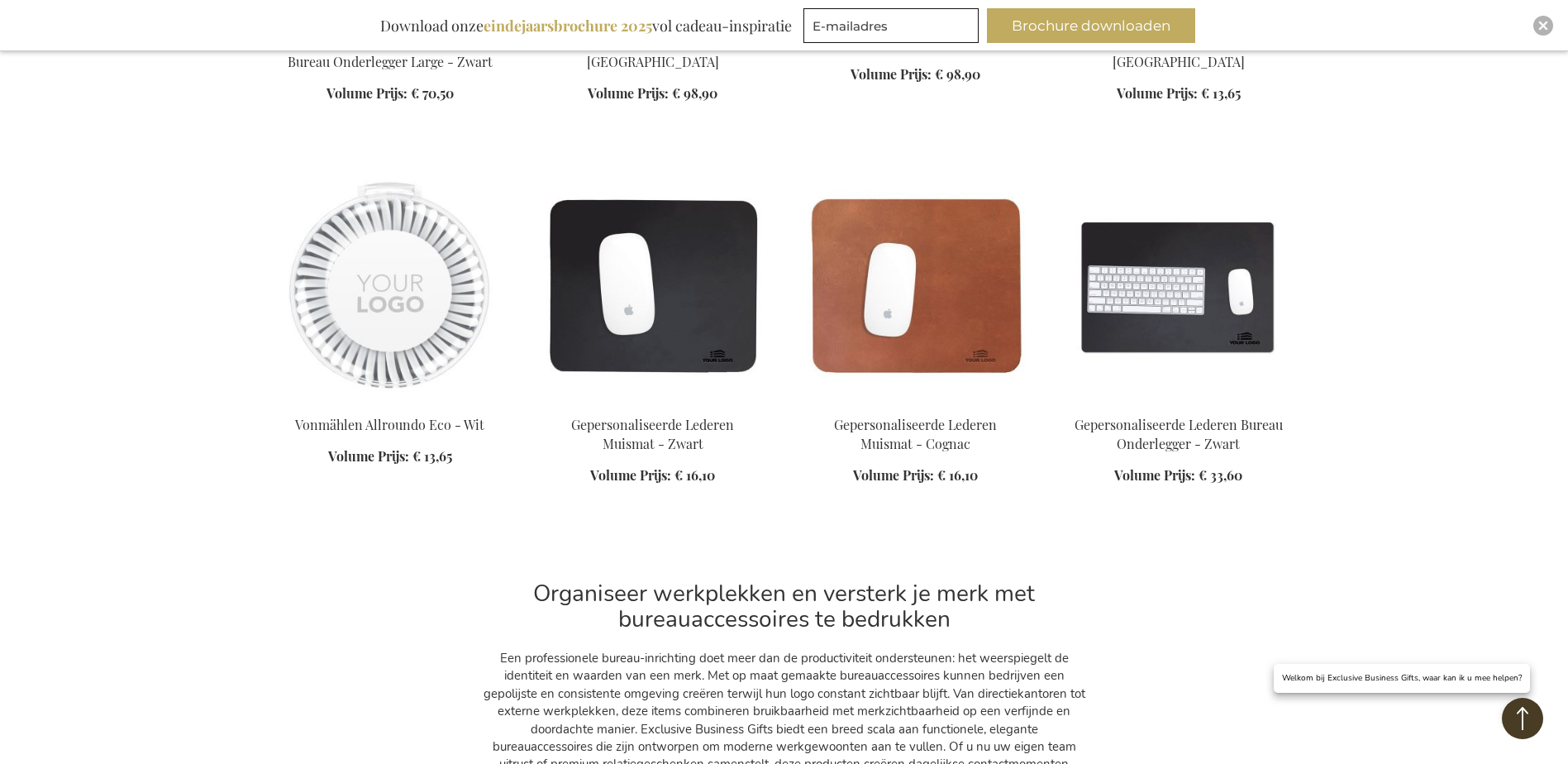
scroll to position [2232, 0]
